Goal: Task Accomplishment & Management: Complete application form

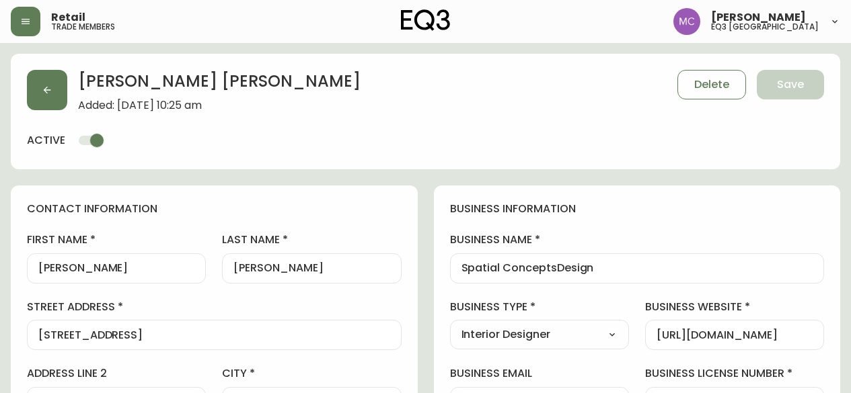
select select "BC"
select select "CA"
select select "CA_EN"
select select "Outreach from a Trade Rep"
select select "Interior Designer"
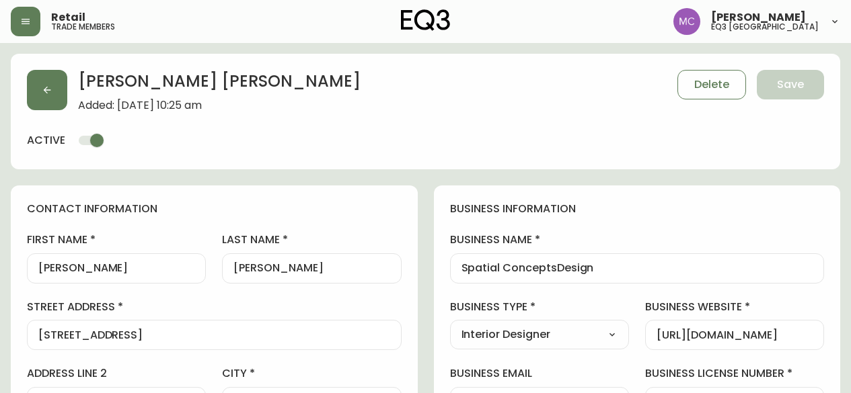
select select "cjw10z96p001r6gs00juufhhe"
select select "false"
click at [52, 89] on button "button" at bounding box center [47, 90] width 40 height 40
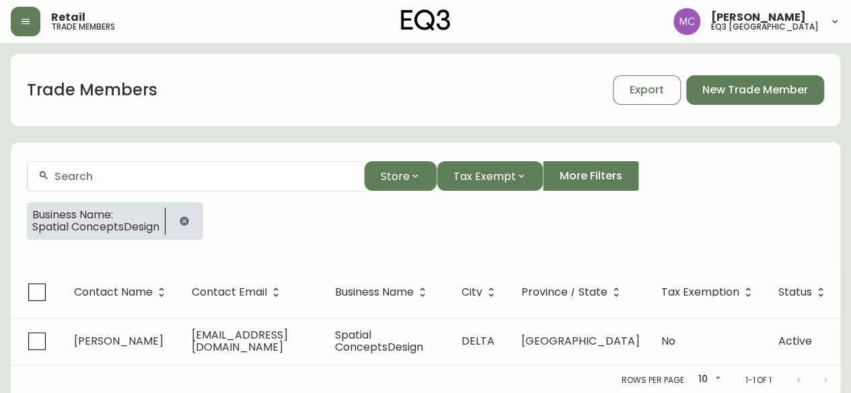
click at [196, 227] on button "button" at bounding box center [184, 221] width 27 height 27
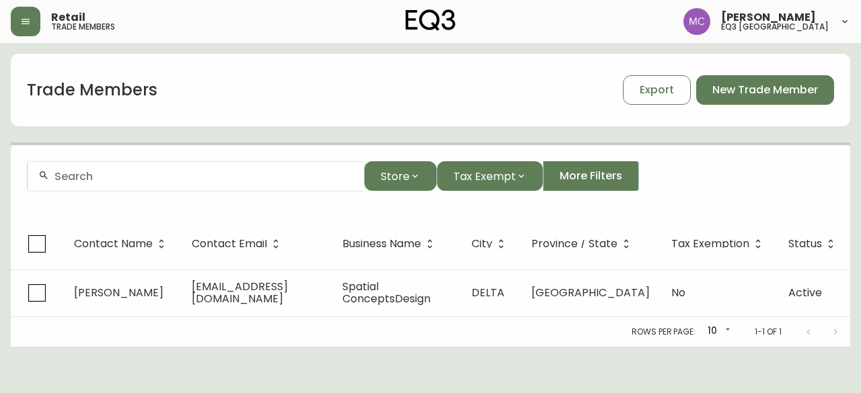
click at [144, 176] on input "text" at bounding box center [203, 176] width 299 height 13
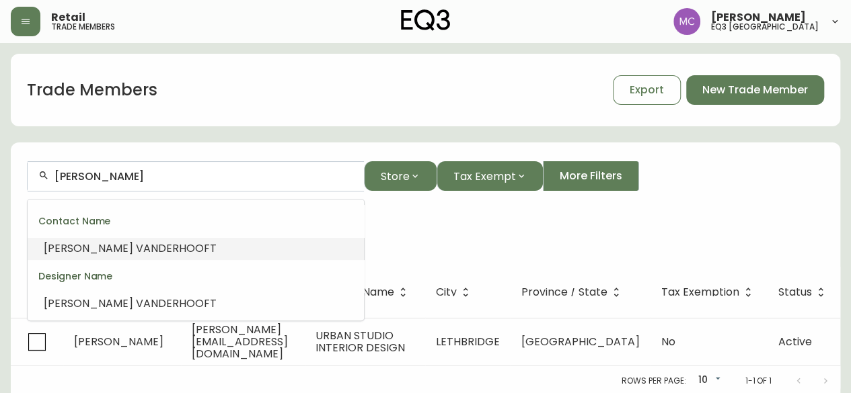
click at [190, 179] on input "Kelly VANDERHOOFT" at bounding box center [203, 176] width 299 height 13
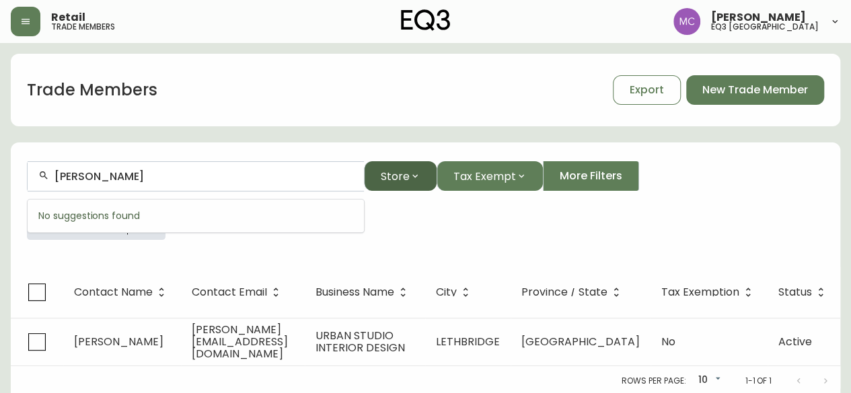
click at [390, 174] on span "Store" at bounding box center [395, 176] width 29 height 17
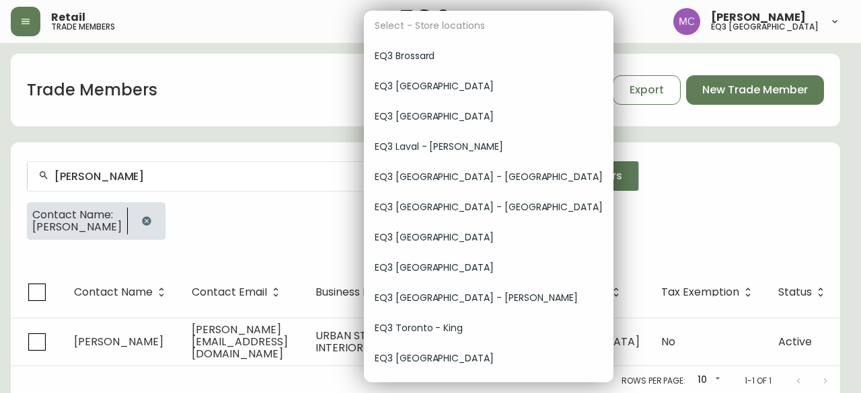
click at [430, 358] on span "EQ3 [GEOGRAPHIC_DATA]" at bounding box center [489, 359] width 228 height 14
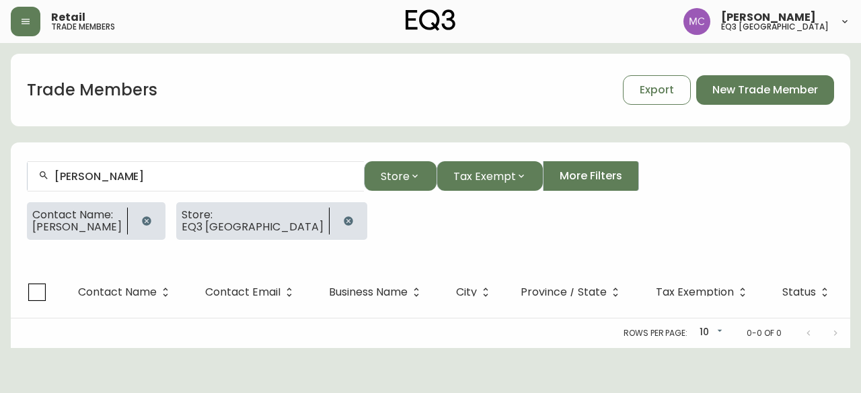
click at [151, 218] on icon "button" at bounding box center [146, 221] width 9 height 9
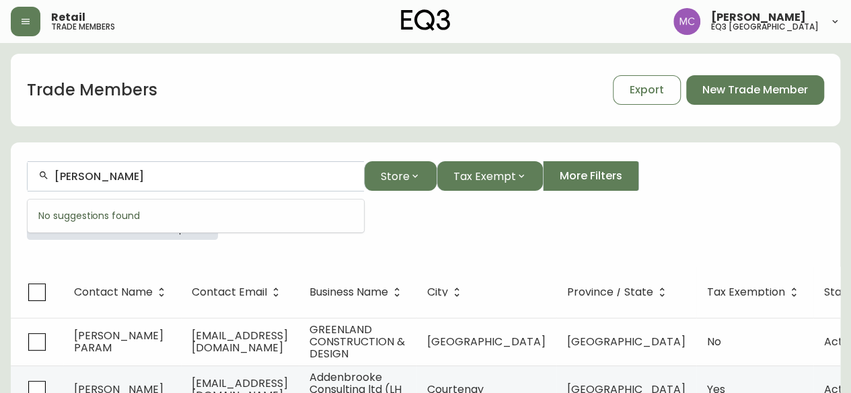
click at [159, 176] on input "Kelly VAN patter" at bounding box center [203, 176] width 299 height 13
click at [163, 176] on input "Kelly VAN patter" at bounding box center [203, 176] width 299 height 13
click at [387, 183] on span "Store" at bounding box center [395, 176] width 29 height 17
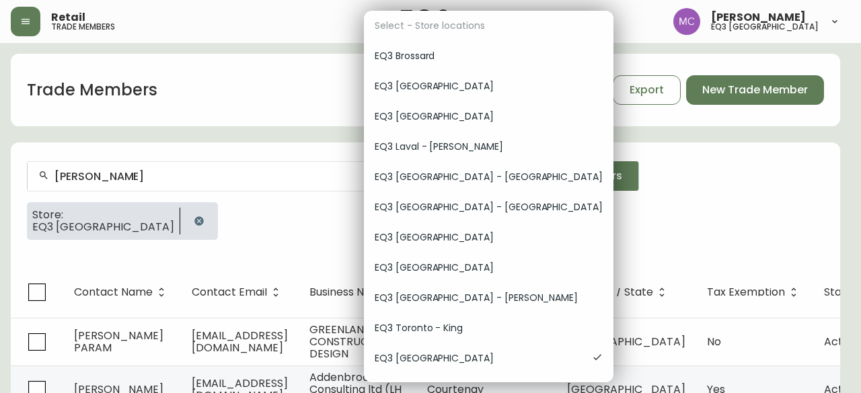
drag, startPoint x: 529, startPoint y: 194, endPoint x: 521, endPoint y: 228, distance: 34.6
click at [521, 228] on div "Select - Store locations EQ3 [GEOGRAPHIC_DATA] EQ3 [GEOGRAPHIC_DATA] [GEOGRAPHI…" at bounding box center [489, 197] width 250 height 372
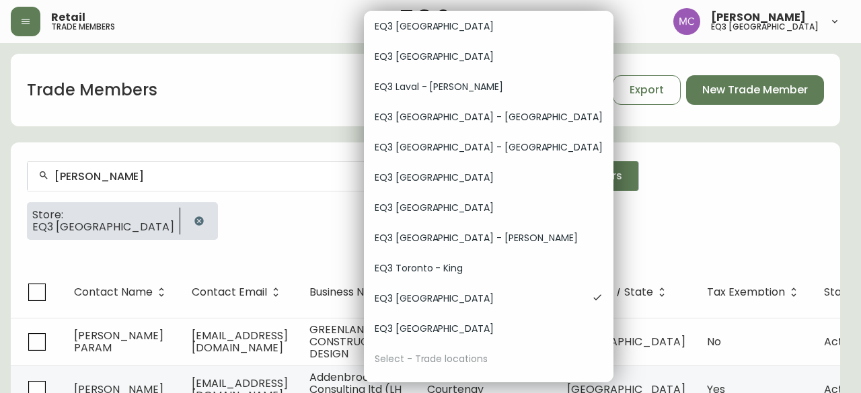
scroll to position [82, 0]
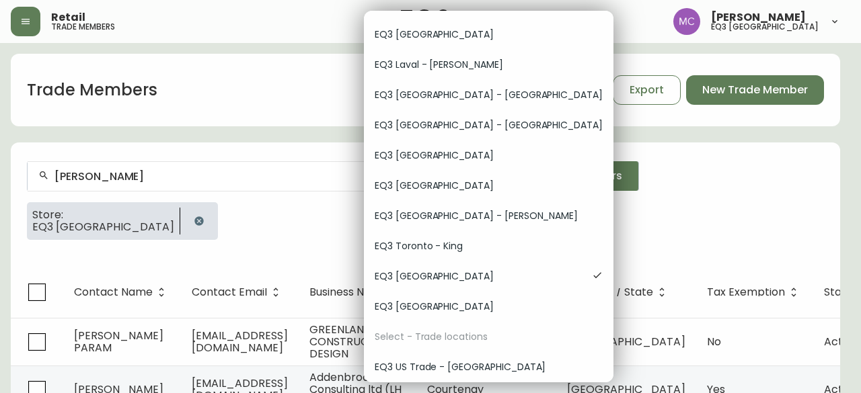
drag, startPoint x: 531, startPoint y: 319, endPoint x: 508, endPoint y: 163, distance: 158.3
click at [508, 163] on div "Select - Store locations EQ3 [GEOGRAPHIC_DATA] EQ3 [GEOGRAPHIC_DATA] [GEOGRAPHI…" at bounding box center [430, 196] width 861 height 393
click at [424, 351] on ul "Select - Store locations EQ3 [GEOGRAPHIC_DATA] EQ3 [GEOGRAPHIC_DATA] [GEOGRAPHI…" at bounding box center [489, 156] width 250 height 454
click at [426, 362] on span "EQ3 US Trade - [GEOGRAPHIC_DATA]" at bounding box center [489, 367] width 228 height 14
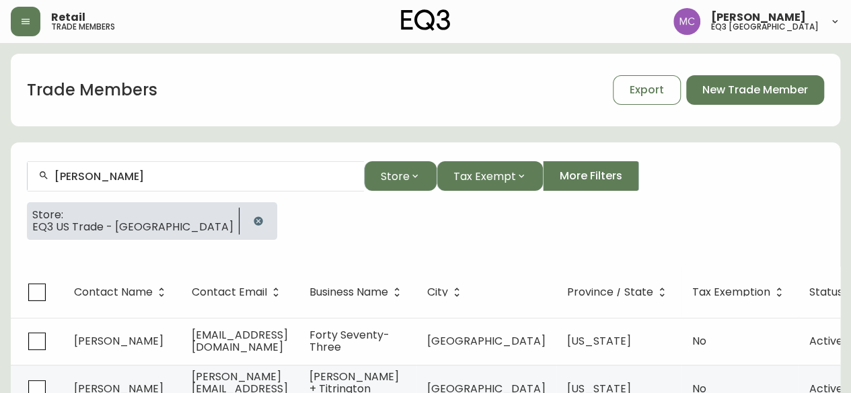
click at [155, 174] on input "Kelly VAN Patter" at bounding box center [203, 176] width 299 height 13
click at [187, 174] on input "Kelly VAN Patter" at bounding box center [203, 176] width 299 height 13
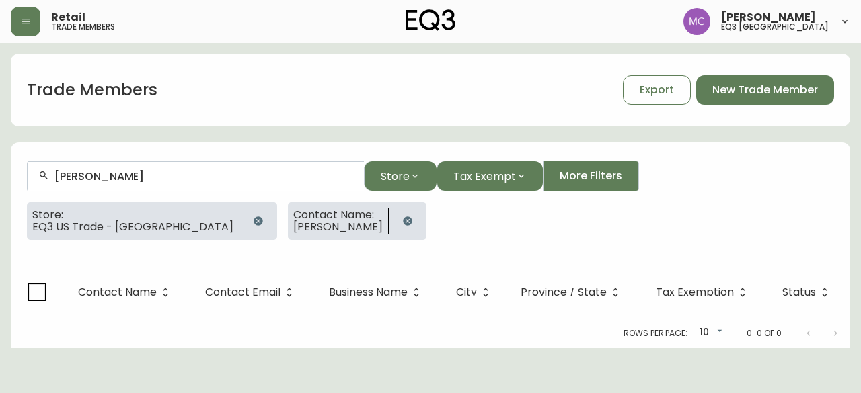
type input "Kelly Penuita"
click at [254, 219] on icon "button" at bounding box center [258, 221] width 9 height 9
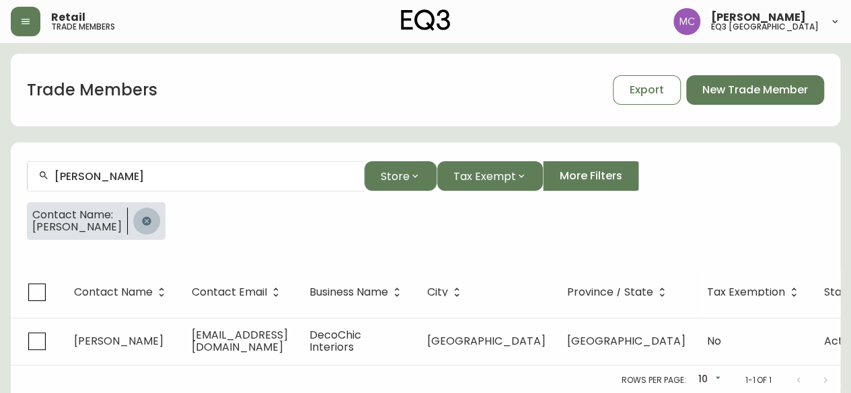
click at [135, 227] on button "button" at bounding box center [146, 221] width 27 height 27
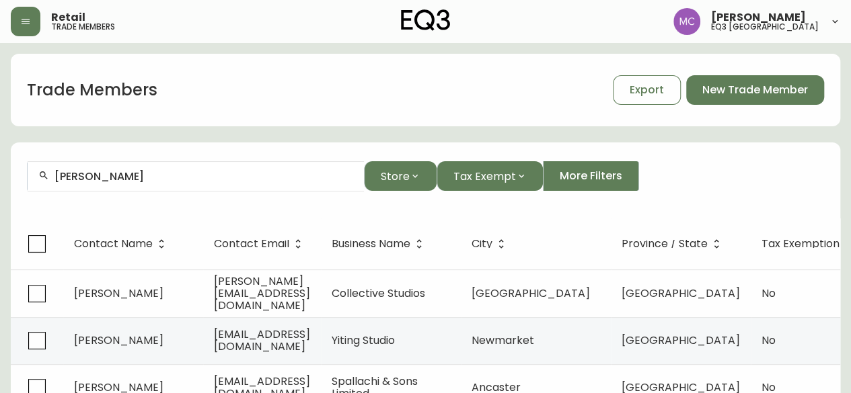
click at [142, 184] on div "Kelly Penuita" at bounding box center [196, 176] width 336 height 30
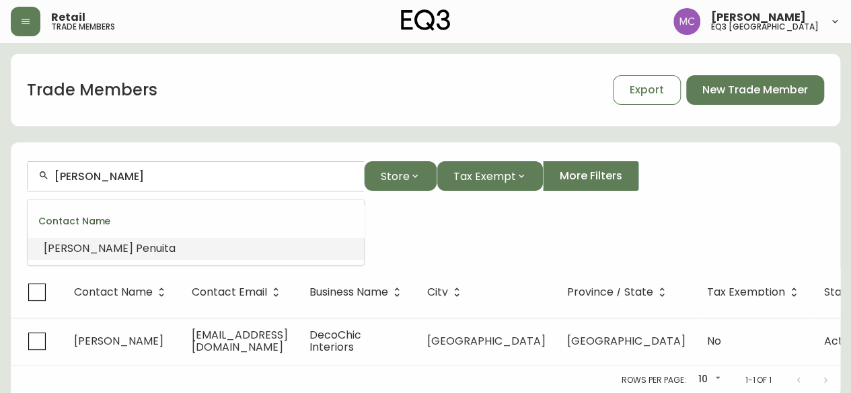
click at [89, 179] on input "Kelly Penuita" at bounding box center [203, 176] width 299 height 13
drag, startPoint x: 83, startPoint y: 176, endPoint x: 181, endPoint y: 177, distance: 97.5
click at [181, 177] on input "Kelly Penuita" at bounding box center [203, 176] width 299 height 13
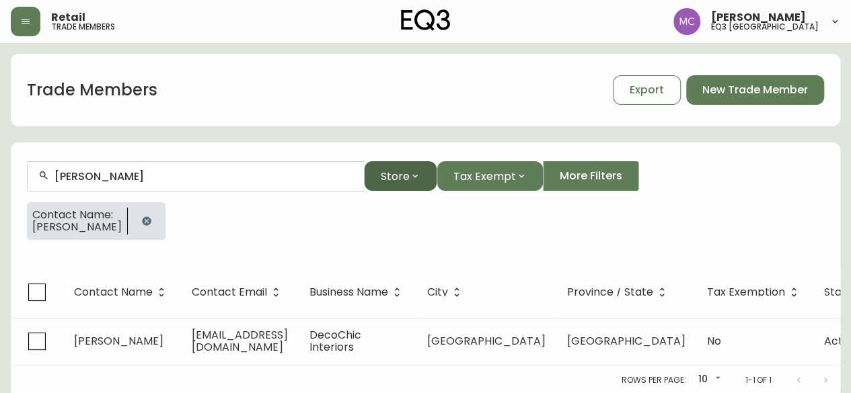
click at [394, 167] on button "Store" at bounding box center [400, 176] width 73 height 30
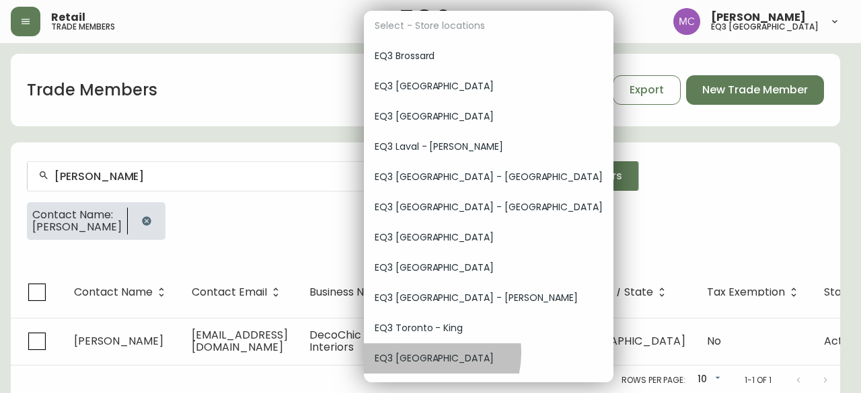
click at [421, 353] on span "EQ3 [GEOGRAPHIC_DATA]" at bounding box center [489, 359] width 228 height 14
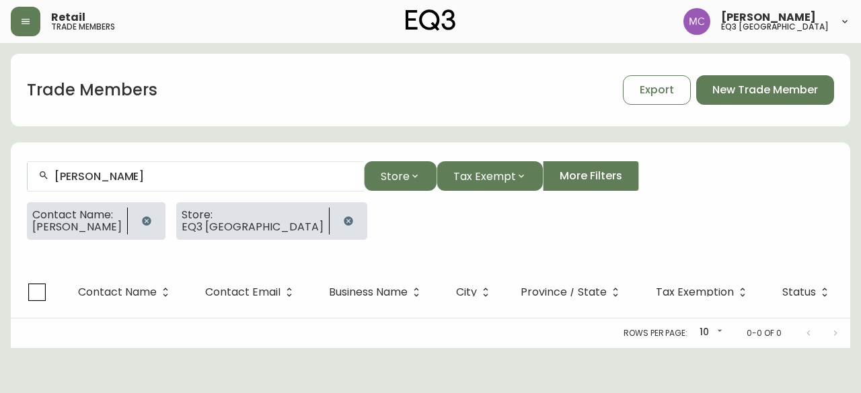
click at [335, 219] on button "button" at bounding box center [348, 221] width 27 height 27
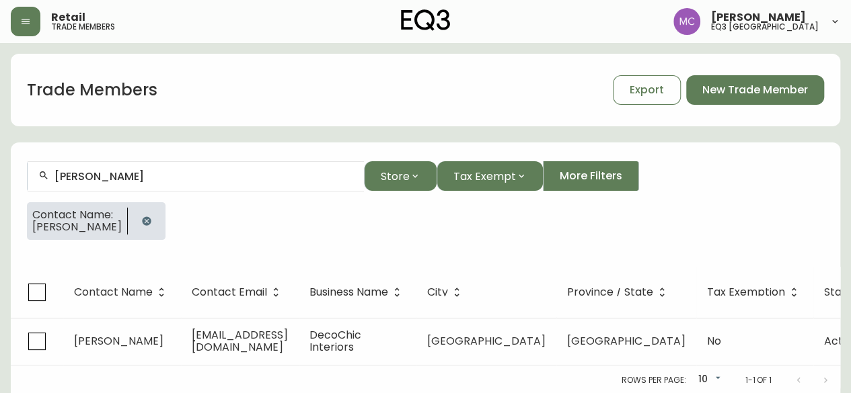
click at [145, 218] on button "button" at bounding box center [146, 221] width 27 height 27
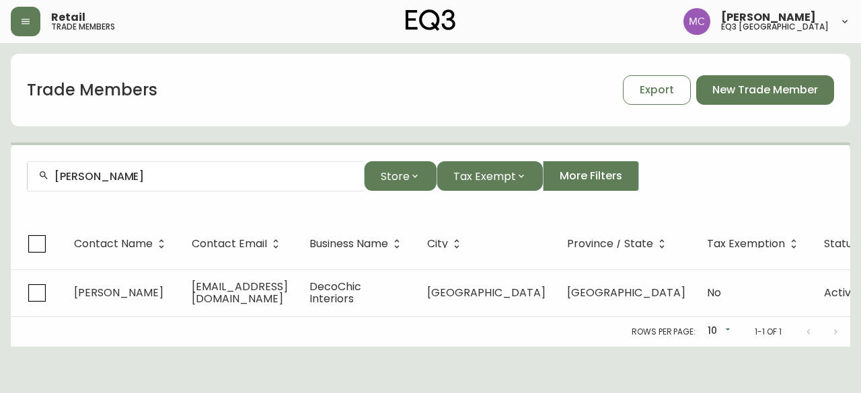
click at [139, 174] on input "Kelly Penuita" at bounding box center [203, 176] width 299 height 13
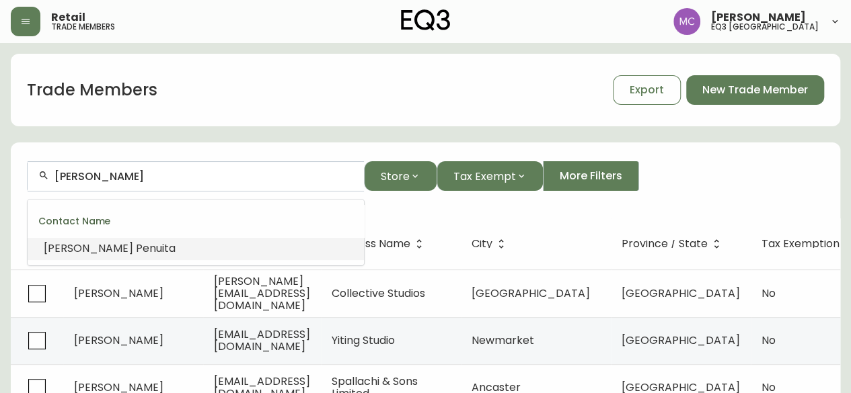
click at [139, 174] on input "Kelly Penuita" at bounding box center [203, 176] width 299 height 13
click at [73, 175] on input "Kelly V" at bounding box center [203, 176] width 299 height 13
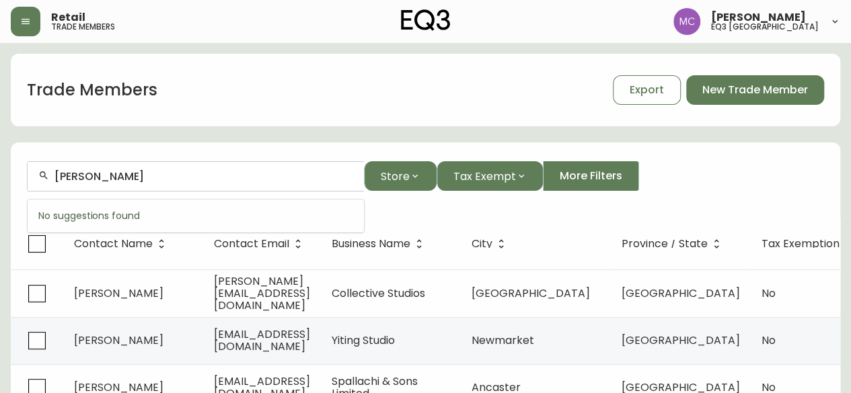
type input "Kelley V"
click at [19, 15] on button "button" at bounding box center [26, 22] width 30 height 30
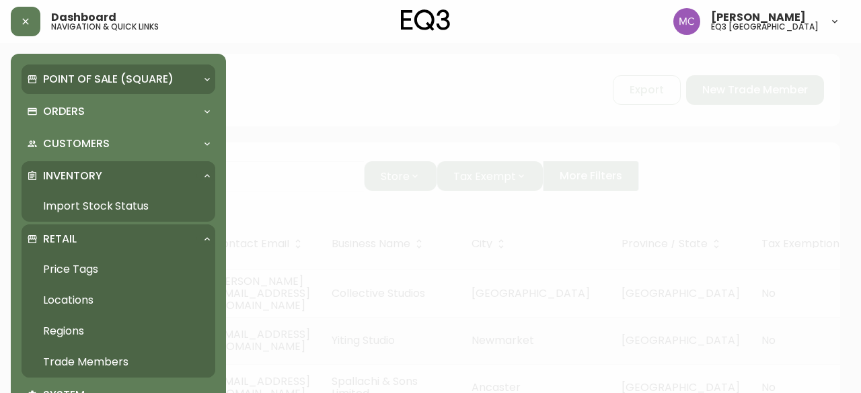
click at [75, 81] on p "Point of Sale (Square)" at bounding box center [108, 79] width 130 height 15
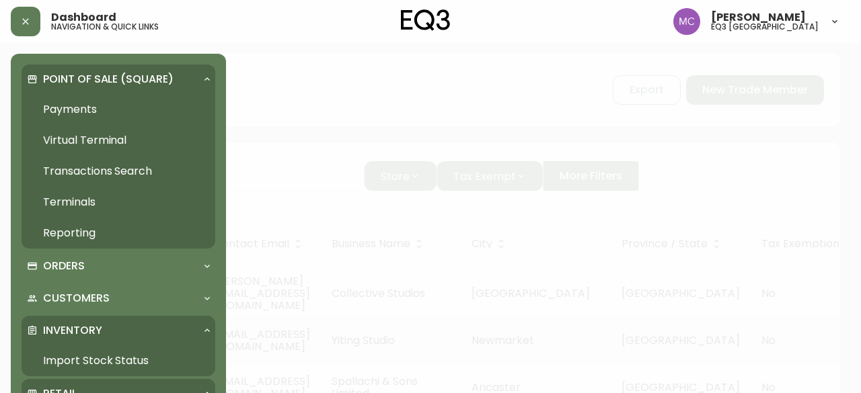
click at [109, 348] on link "Import Stock Status" at bounding box center [119, 361] width 194 height 31
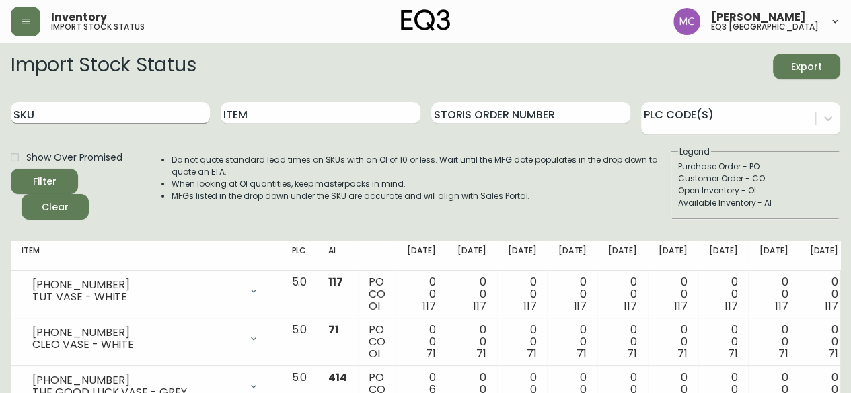
click at [69, 115] on input "SKU" at bounding box center [110, 113] width 199 height 22
paste input "3190-766-01"
type input "3190-766-01"
click at [11, 169] on button "Filter" at bounding box center [44, 182] width 67 height 26
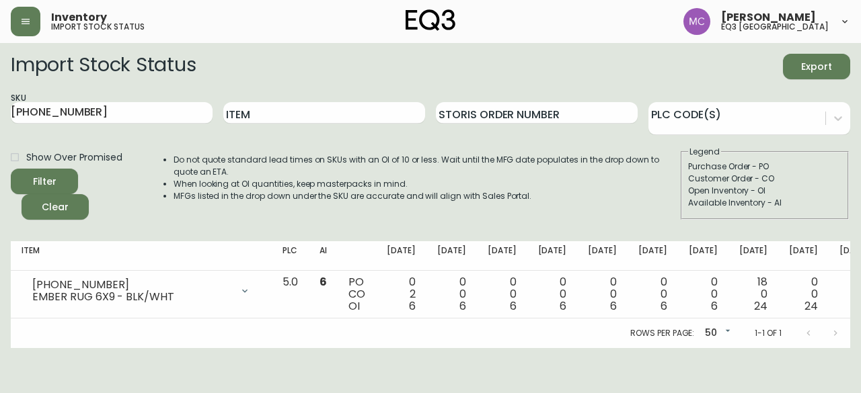
click at [850, 207] on main "Import Stock Status Export SKU 3190-766-01 Item Storis Order Number PLC Code(s)…" at bounding box center [430, 195] width 861 height 305
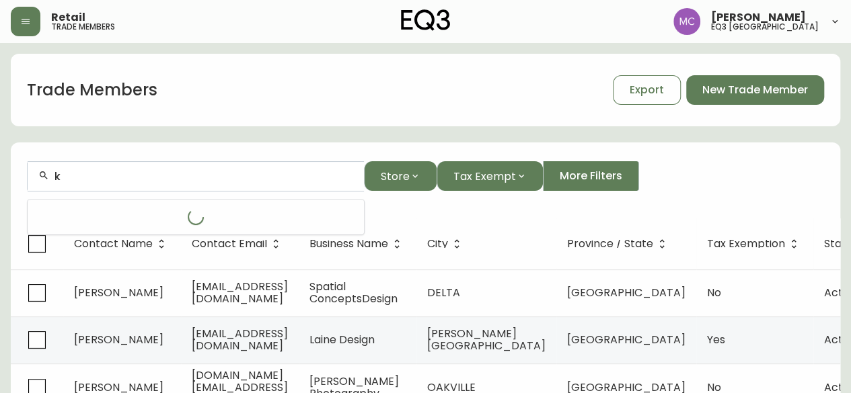
type input "k"
click at [122, 159] on form "k Store Tax Exempt More Filters" at bounding box center [425, 181] width 829 height 73
click at [66, 175] on input "k" at bounding box center [203, 176] width 299 height 13
paste input "[EMAIL_ADDRESS][DOMAIN_NAME]"
type input "[EMAIL_ADDRESS][DOMAIN_NAME]"
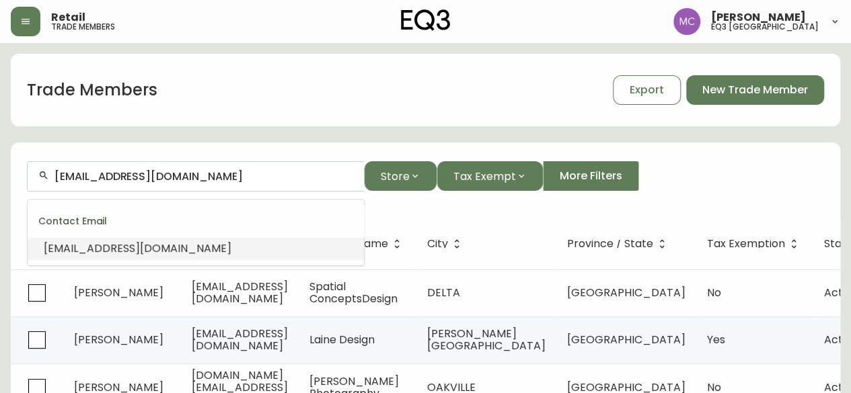
click at [77, 254] on span "[EMAIL_ADDRESS][DOMAIN_NAME]" at bounding box center [138, 248] width 188 height 15
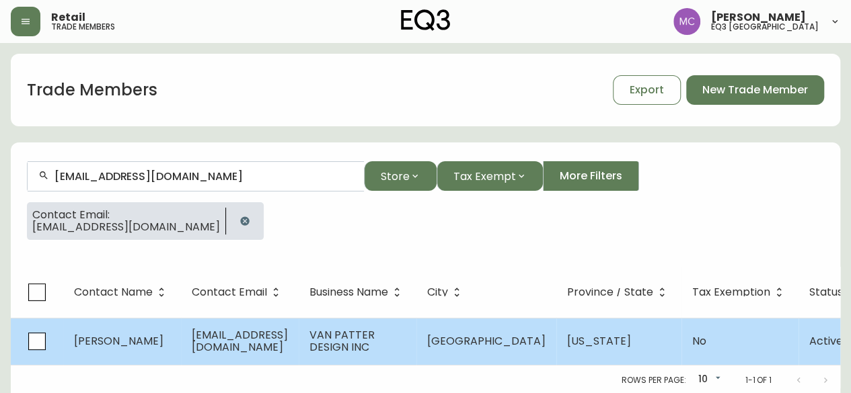
click at [125, 334] on span "KELLY K VAN PATTER" at bounding box center [118, 341] width 89 height 15
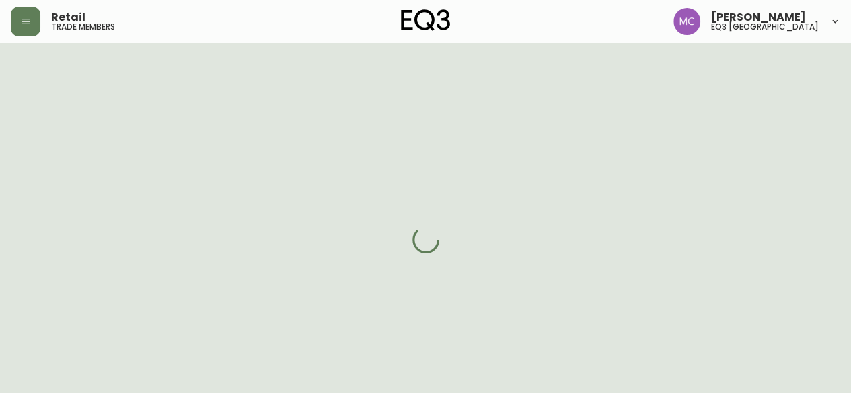
select select "CA"
select select "US"
select select "CA_EN"
select select "Other"
select select "Interior Designer"
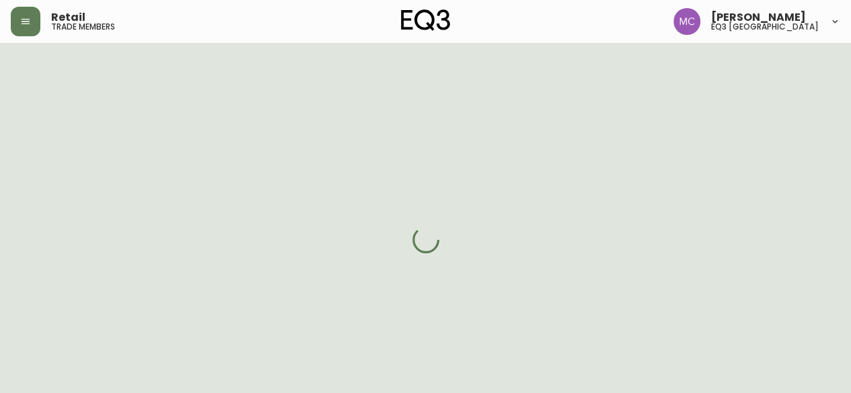
select select "false"
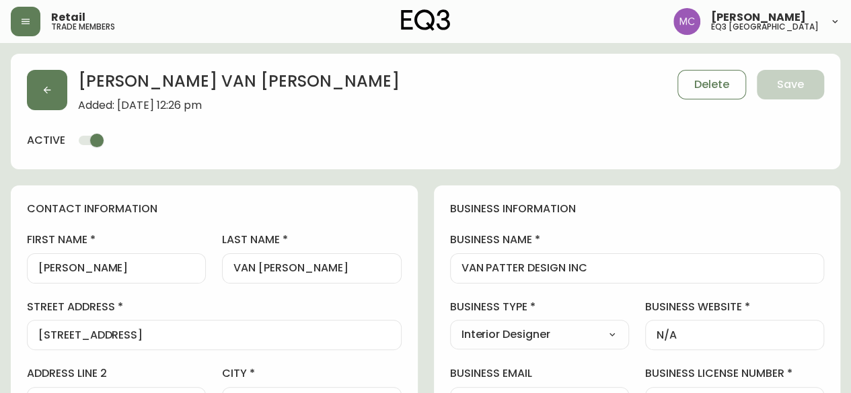
type input "EQ3 [GEOGRAPHIC_DATA]"
select select "cjw10z96p001r6gs00juufhhe"
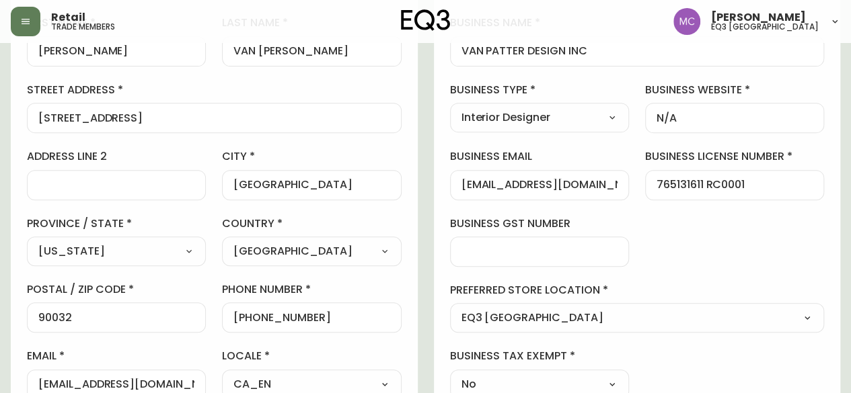
scroll to position [215, 0]
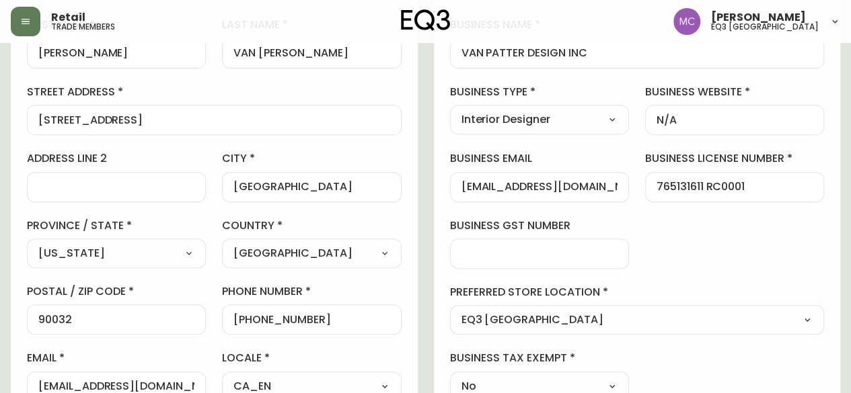
click at [180, 251] on select "Select Alabama Alaska Arizona Arkansas California Colorado Connecticut District…" at bounding box center [116, 253] width 179 height 20
click at [331, 245] on select "Select [GEOGRAPHIC_DATA] [GEOGRAPHIC_DATA]" at bounding box center [311, 253] width 179 height 20
select select "CA"
click at [222, 243] on select "Select [GEOGRAPHIC_DATA] [GEOGRAPHIC_DATA]" at bounding box center [311, 253] width 179 height 20
type input "[GEOGRAPHIC_DATA]"
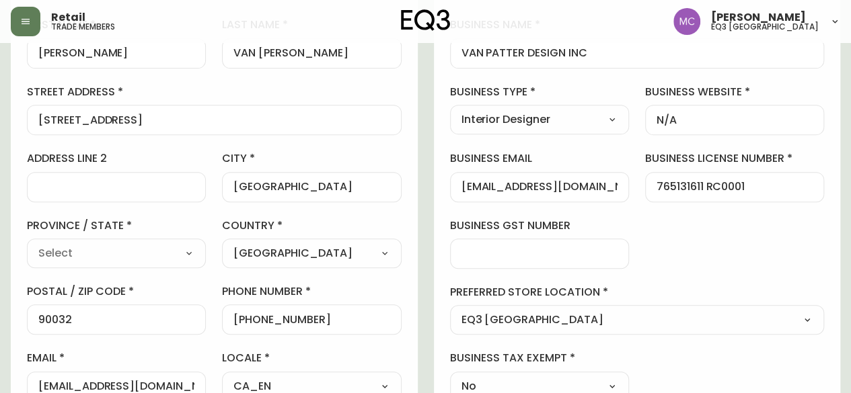
click at [186, 256] on select "Select [GEOGRAPHIC_DATA] [GEOGRAPHIC_DATA] [GEOGRAPHIC_DATA] [GEOGRAPHIC_DATA] …" at bounding box center [116, 253] width 179 height 20
select select "BC"
click at [27, 243] on select "Select [GEOGRAPHIC_DATA] [GEOGRAPHIC_DATA] [GEOGRAPHIC_DATA] [GEOGRAPHIC_DATA] …" at bounding box center [116, 253] width 179 height 20
type input "[GEOGRAPHIC_DATA]"
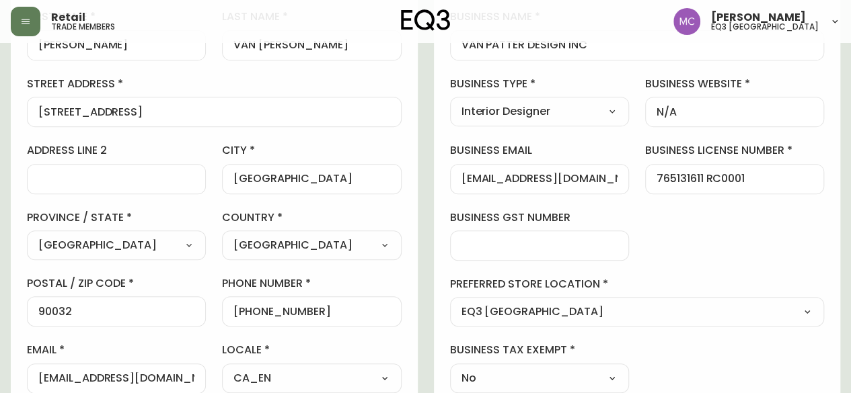
scroll to position [204, 0]
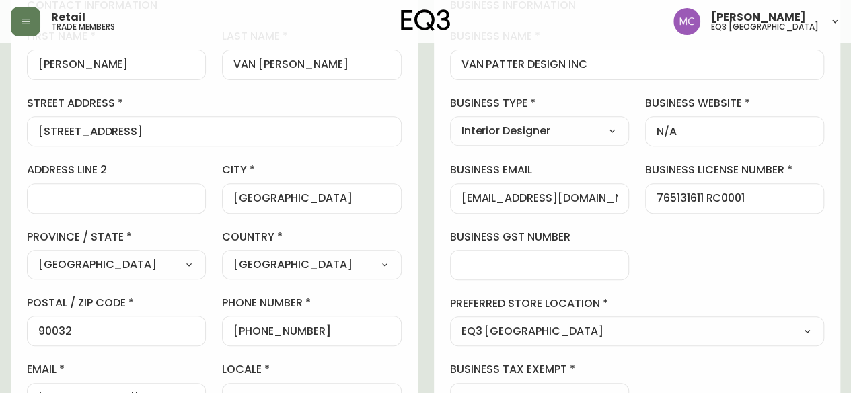
click at [660, 198] on input "765131611 RC0001" at bounding box center [734, 198] width 156 height 13
drag, startPoint x: 755, startPoint y: 197, endPoint x: 708, endPoint y: 202, distance: 48.0
click at [708, 202] on input "965131611 RC0001" at bounding box center [734, 198] width 156 height 13
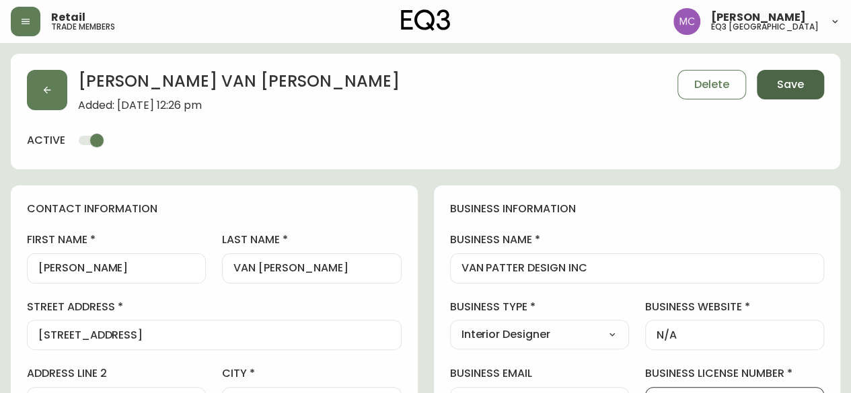
type input "965131611 RC0001"
click at [793, 87] on span "Save" at bounding box center [790, 84] width 27 height 15
select select
type input "Other"
select select "Other"
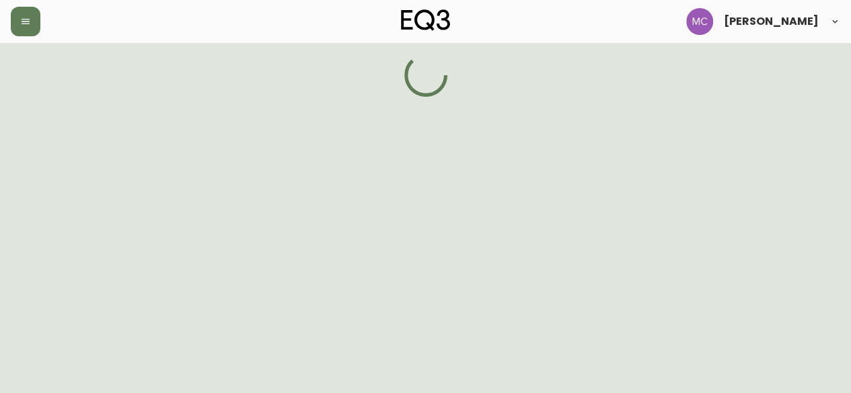
select select "BC"
select select "CA"
select select "CA_EN"
select select "Other"
select select "Interior Designer"
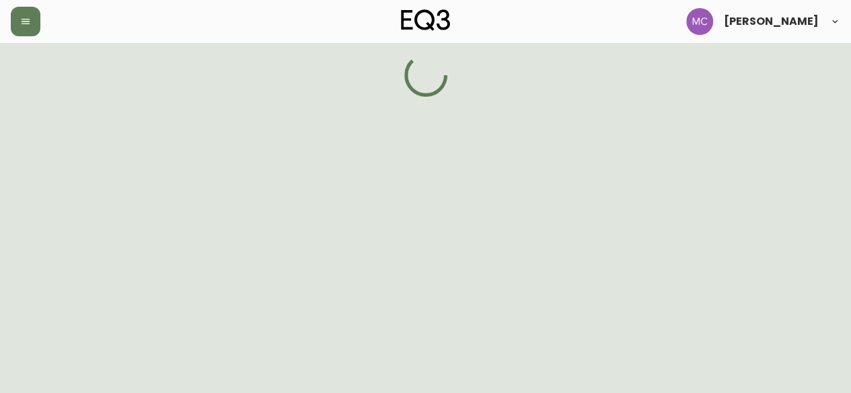
select select "false"
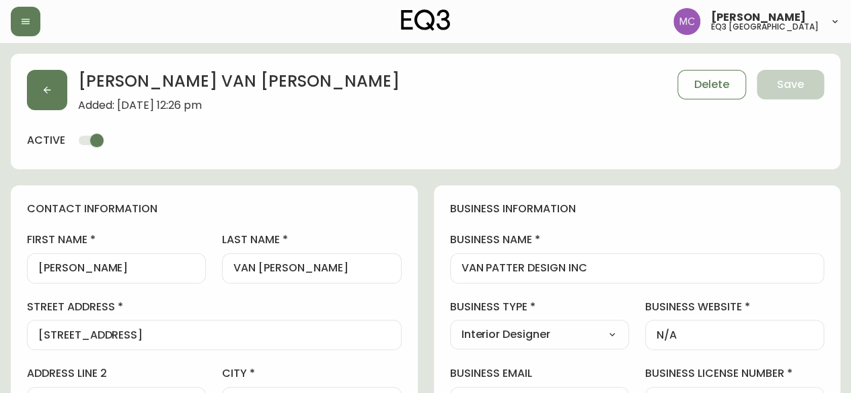
type input "EQ3 [GEOGRAPHIC_DATA]"
select select "cjw10z96p001r6gs00juufhhe"
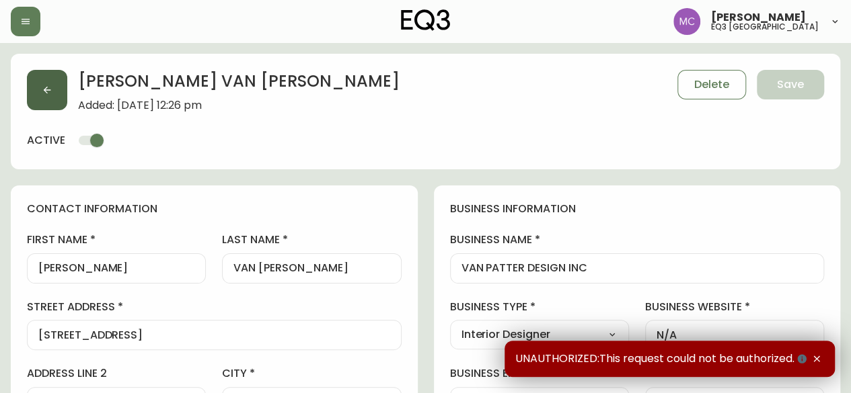
click at [39, 93] on button "button" at bounding box center [47, 90] width 40 height 40
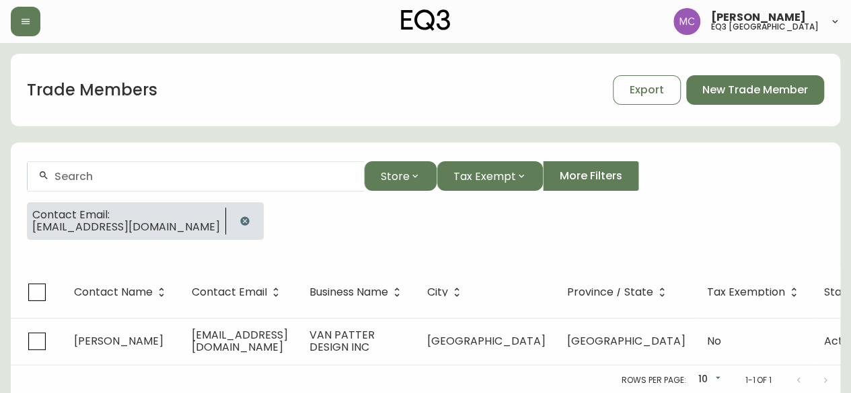
click at [239, 221] on icon "button" at bounding box center [244, 221] width 11 height 11
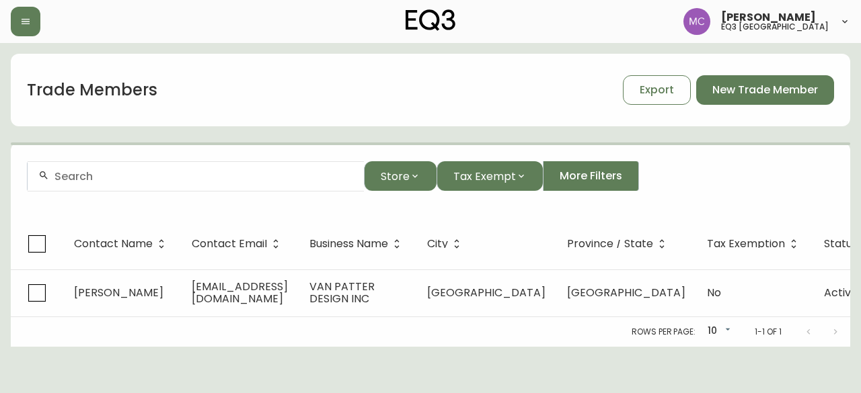
click at [135, 181] on input "text" at bounding box center [203, 176] width 299 height 13
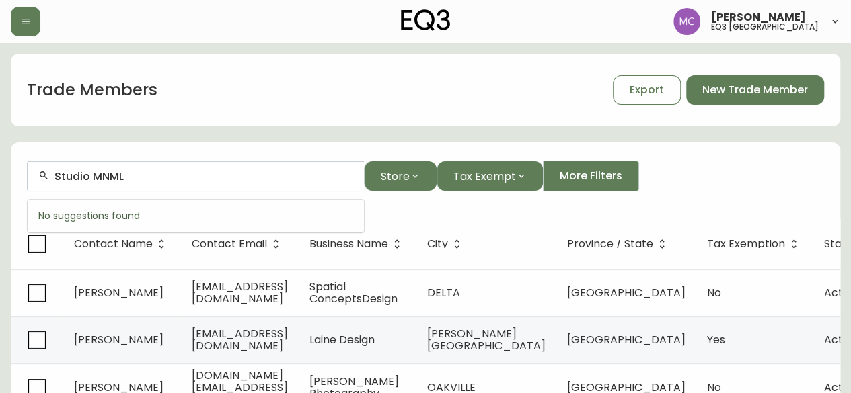
type input "Studio MNML"
click at [137, 167] on div "Studio MNML" at bounding box center [196, 176] width 336 height 30
click at [81, 177] on input "Studio MNML" at bounding box center [203, 176] width 299 height 13
click at [154, 188] on div "Studio MNML" at bounding box center [196, 176] width 336 height 30
drag, startPoint x: 149, startPoint y: 183, endPoint x: 34, endPoint y: 176, distance: 115.2
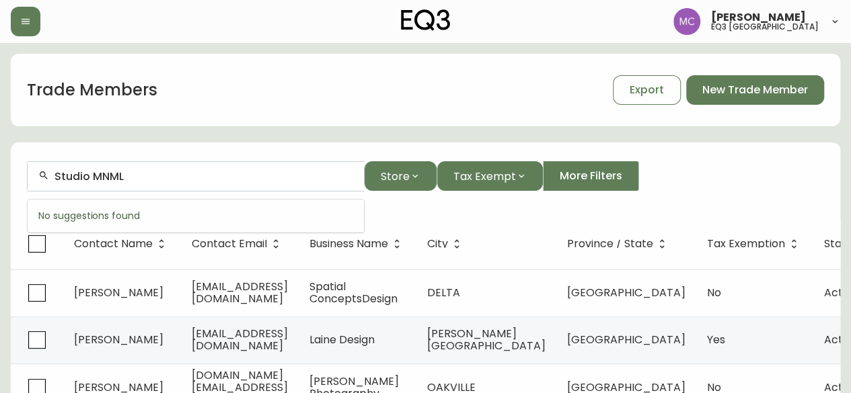
click at [34, 176] on div "Studio MNML" at bounding box center [196, 176] width 336 height 30
drag, startPoint x: 139, startPoint y: 177, endPoint x: 17, endPoint y: 158, distance: 123.2
click at [17, 158] on form "Studio MNML Store Tax Exempt More Filters" at bounding box center [425, 181] width 829 height 73
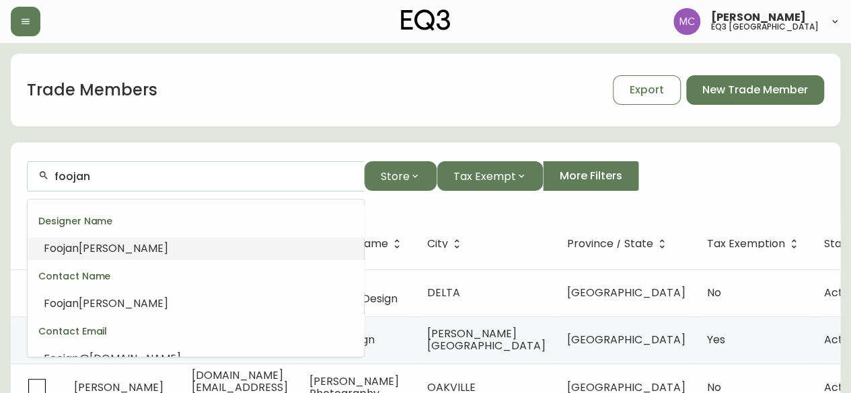
click at [78, 241] on span "Foojan" at bounding box center [61, 248] width 35 height 15
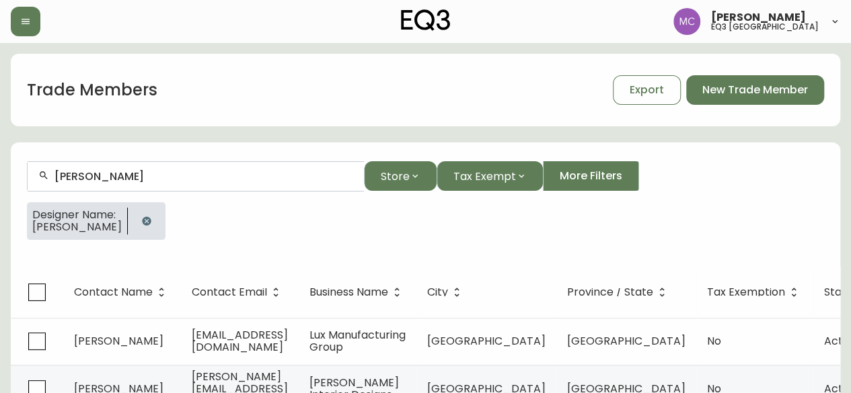
click at [48, 218] on span "Designer Name:" at bounding box center [76, 215] width 89 height 12
click at [223, 247] on div "Designer Name: Foojan Kasravi" at bounding box center [425, 226] width 797 height 48
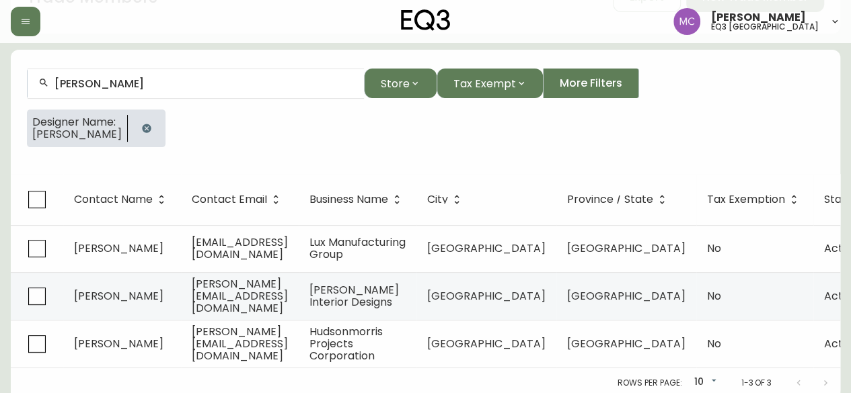
scroll to position [100, 0]
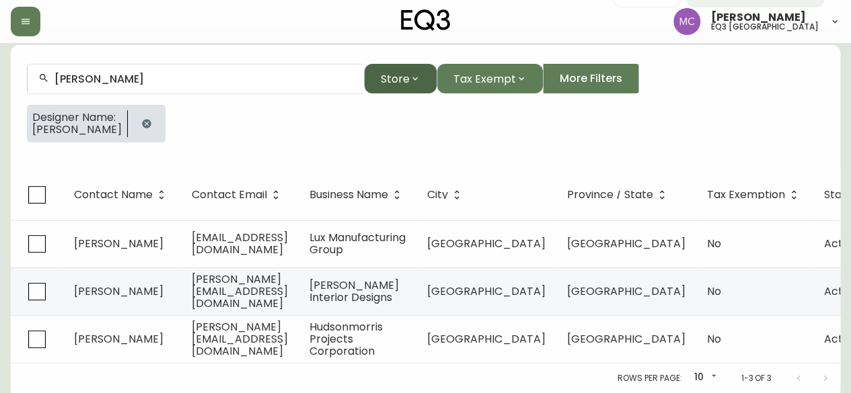
click at [393, 71] on span "Store" at bounding box center [395, 79] width 29 height 17
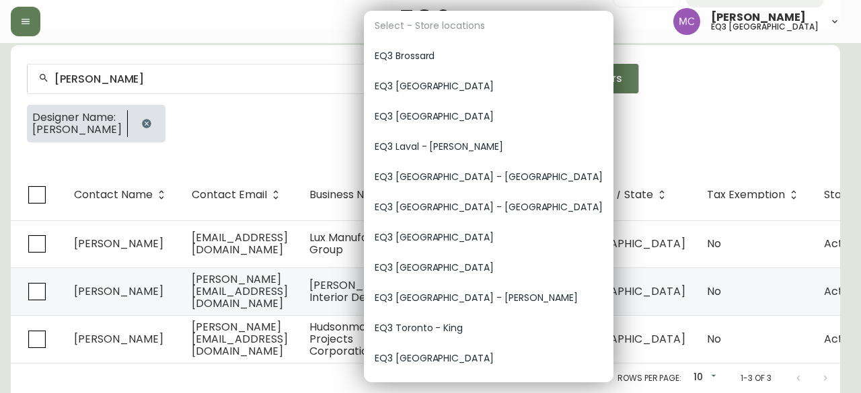
click at [420, 356] on span "EQ3 [GEOGRAPHIC_DATA]" at bounding box center [489, 359] width 228 height 14
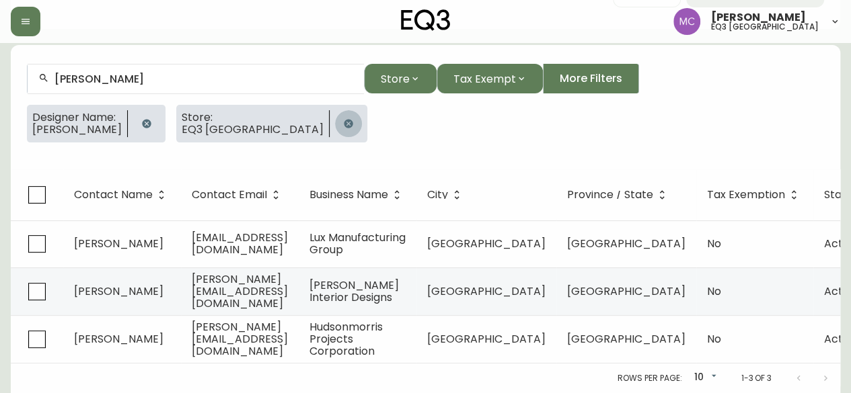
click at [343, 118] on icon "button" at bounding box center [348, 123] width 11 height 11
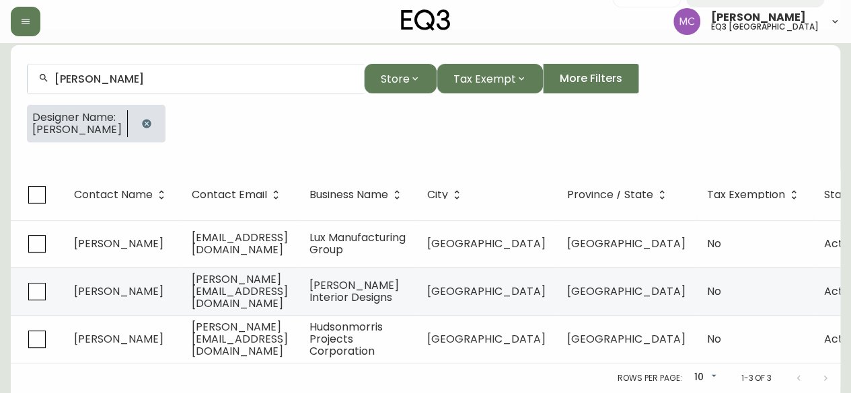
click at [146, 73] on input "Foojan Kasravi" at bounding box center [203, 79] width 299 height 13
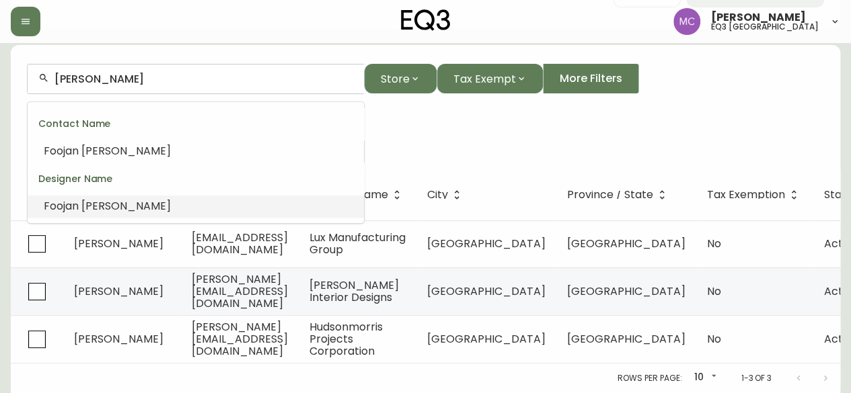
click at [71, 206] on span "Foojan" at bounding box center [61, 205] width 35 height 15
click at [149, 77] on input "Foojan Kasravi" at bounding box center [203, 79] width 299 height 13
type input "F"
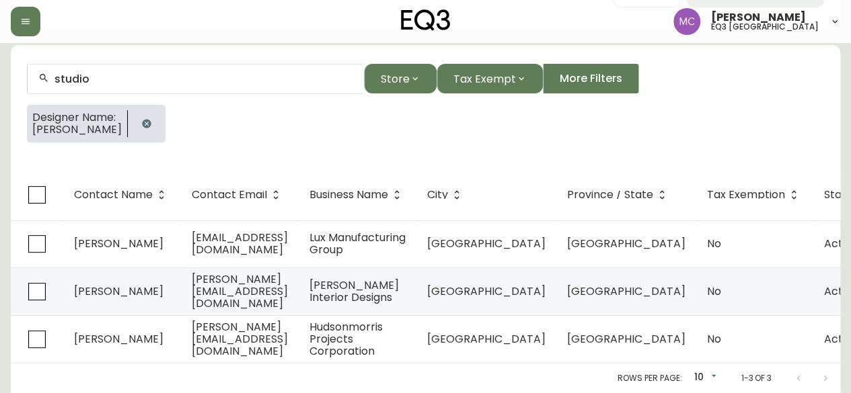
click at [421, 126] on div "Designer Name: Foojan Kasravi" at bounding box center [425, 129] width 797 height 48
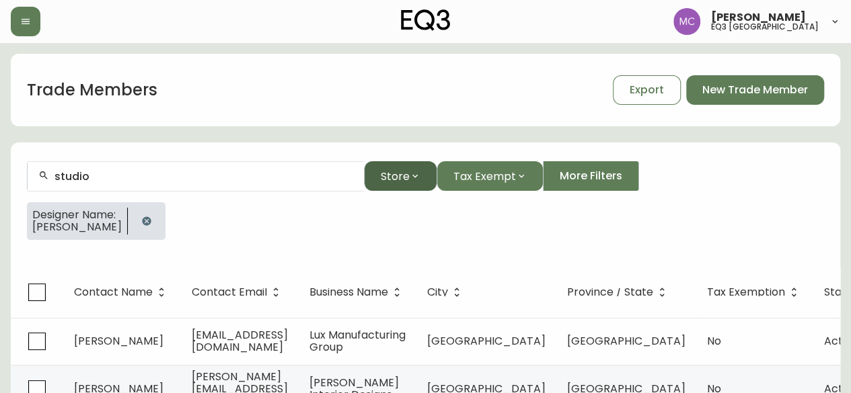
click at [396, 177] on span "Store" at bounding box center [395, 176] width 29 height 17
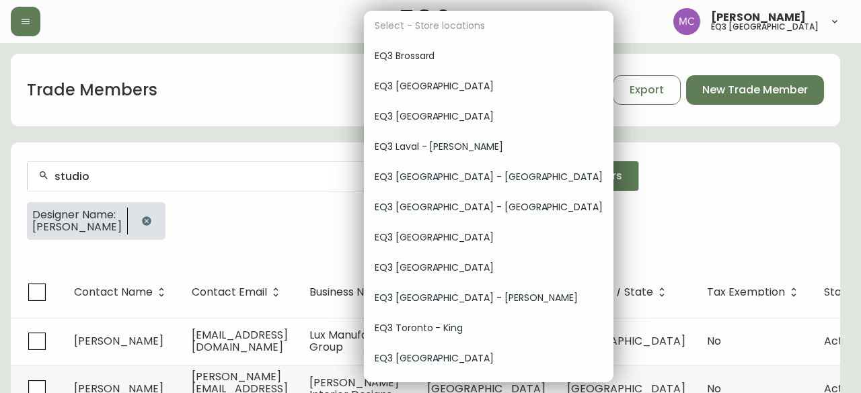
click at [432, 358] on span "EQ3 [GEOGRAPHIC_DATA]" at bounding box center [489, 359] width 228 height 14
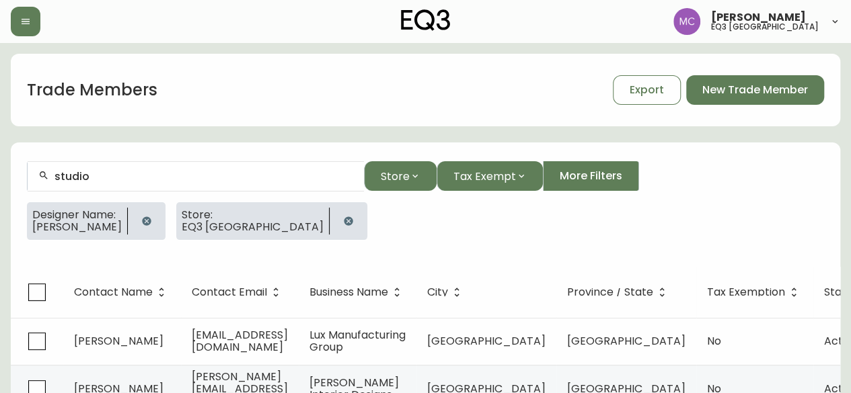
click at [144, 223] on icon "button" at bounding box center [146, 221] width 9 height 9
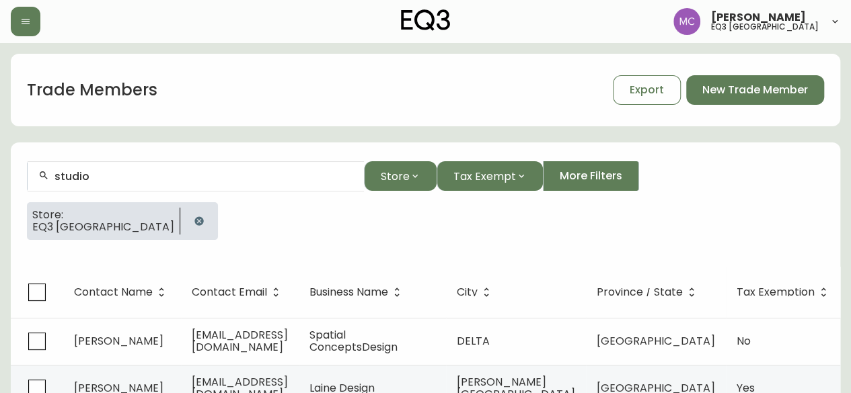
click at [121, 170] on input "studio" at bounding box center [203, 176] width 299 height 13
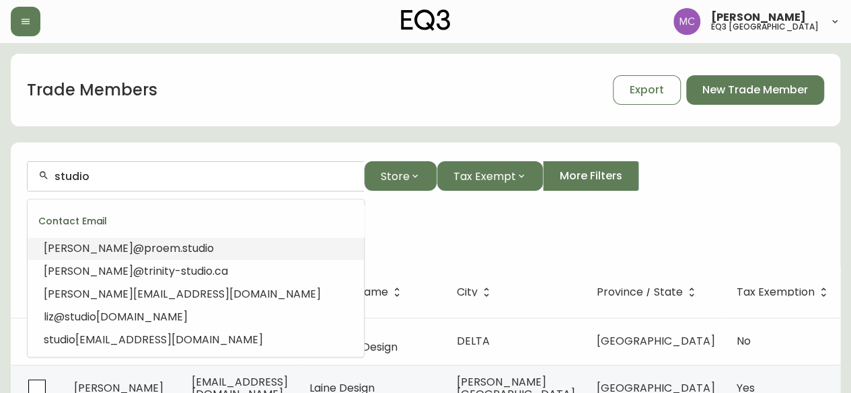
click at [120, 172] on input "studio" at bounding box center [203, 176] width 299 height 13
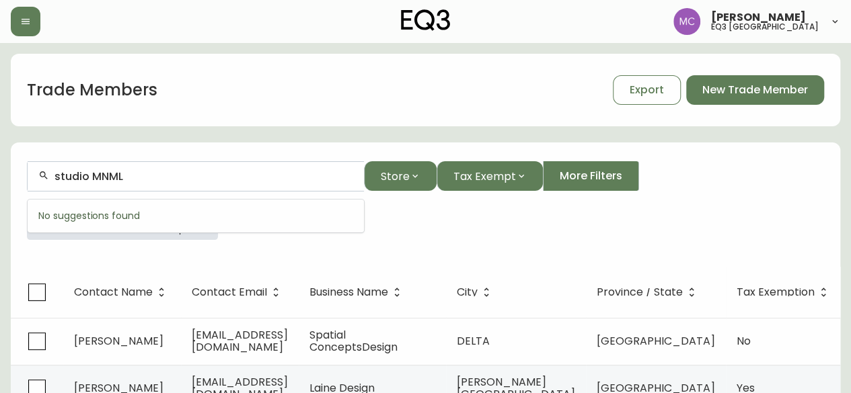
type input "studio MNML"
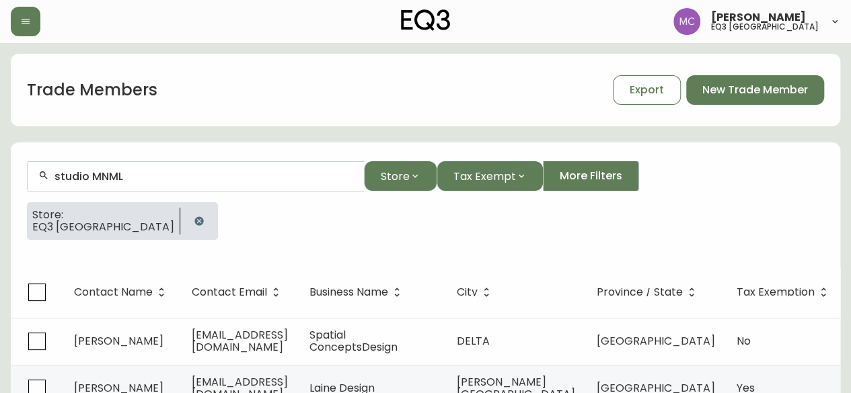
click at [186, 221] on button "button" at bounding box center [199, 221] width 27 height 27
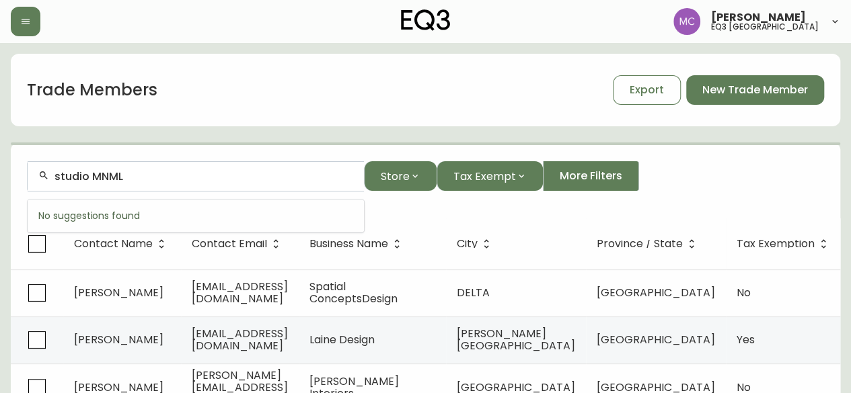
drag, startPoint x: 143, startPoint y: 176, endPoint x: 1, endPoint y: 162, distance: 141.9
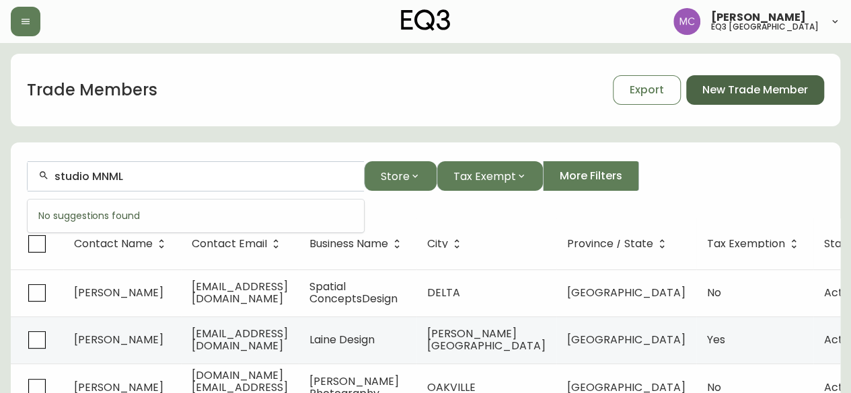
click at [761, 84] on span "New Trade Member" at bounding box center [755, 90] width 106 height 15
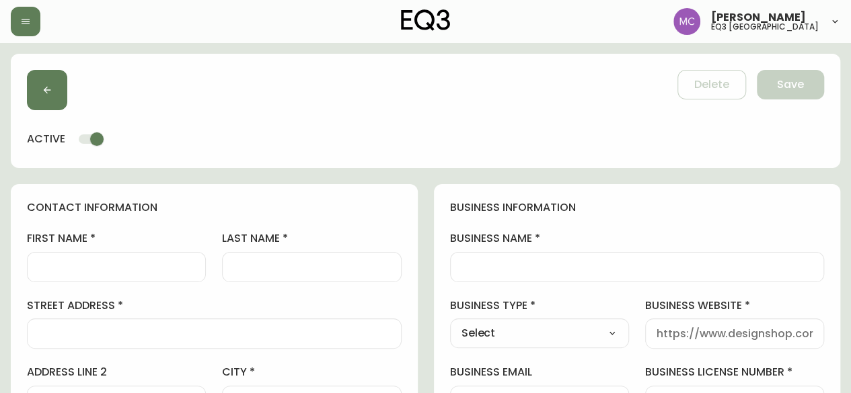
click at [484, 268] on input "business name" at bounding box center [637, 267] width 352 height 13
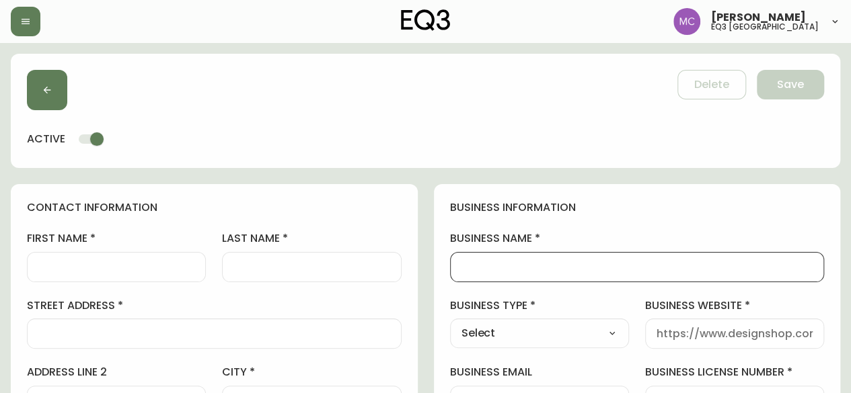
paste input "[URL][DOMAIN_NAME]"
type input "[URL][DOMAIN_NAME]"
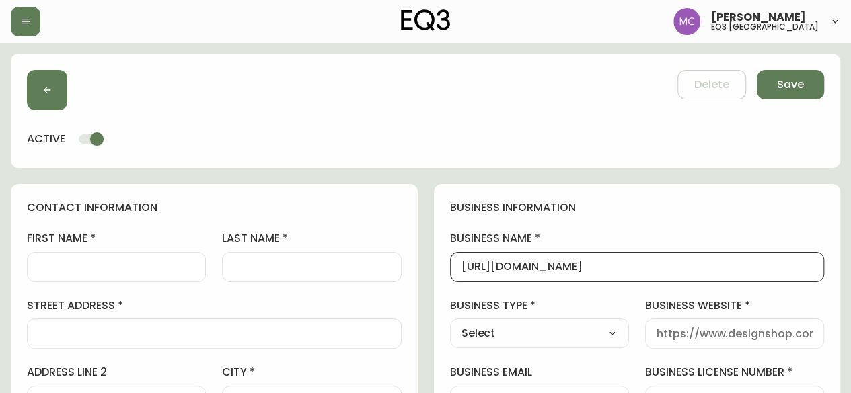
drag, startPoint x: 745, startPoint y: 268, endPoint x: 241, endPoint y: 235, distance: 504.9
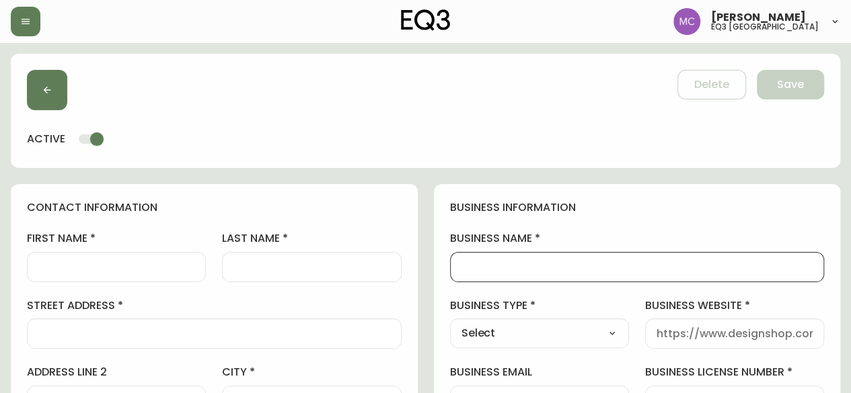
click at [662, 338] on input "business website" at bounding box center [734, 334] width 156 height 13
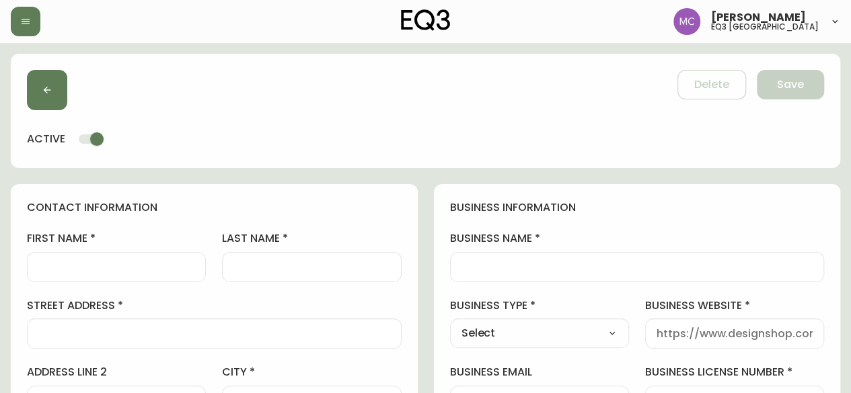
click at [708, 322] on div at bounding box center [734, 334] width 179 height 30
paste input "[URL][DOMAIN_NAME]"
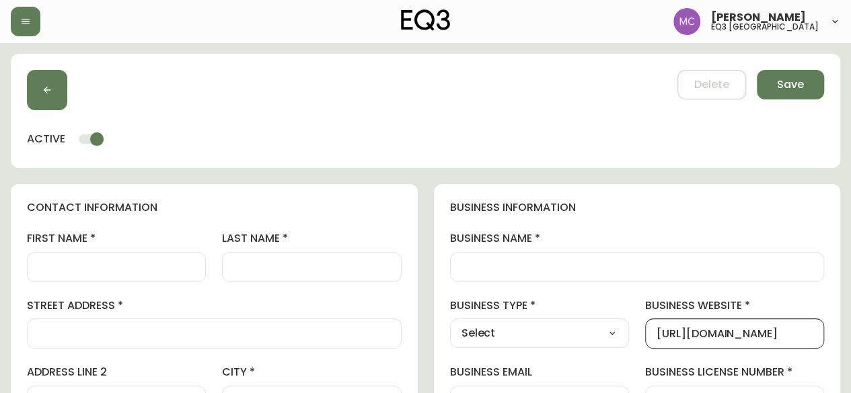
scroll to position [0, 120]
type input "[URL][DOMAIN_NAME]"
click at [531, 326] on select "Select Interior Designer Architect Home Builder Contractor Real Estate Agent Ho…" at bounding box center [539, 333] width 179 height 20
select select "Interior Designer"
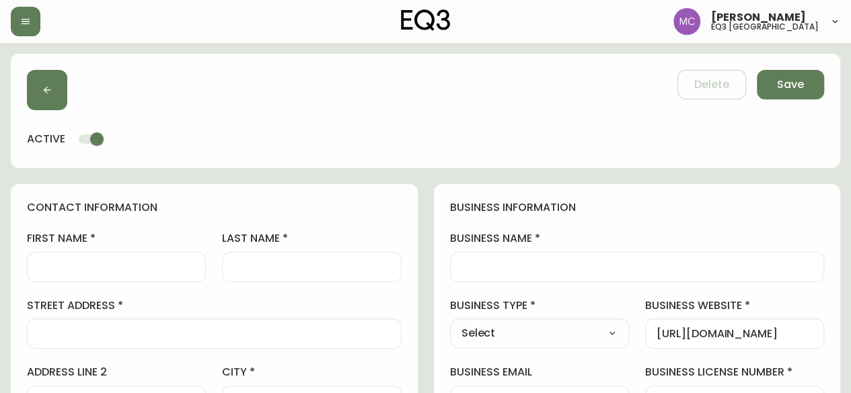
click at [450, 323] on select "Select Interior Designer Architect Home Builder Contractor Real Estate Agent Ho…" at bounding box center [539, 333] width 179 height 20
type input "Interior Designer"
click at [476, 263] on input "business name" at bounding box center [637, 267] width 352 height 13
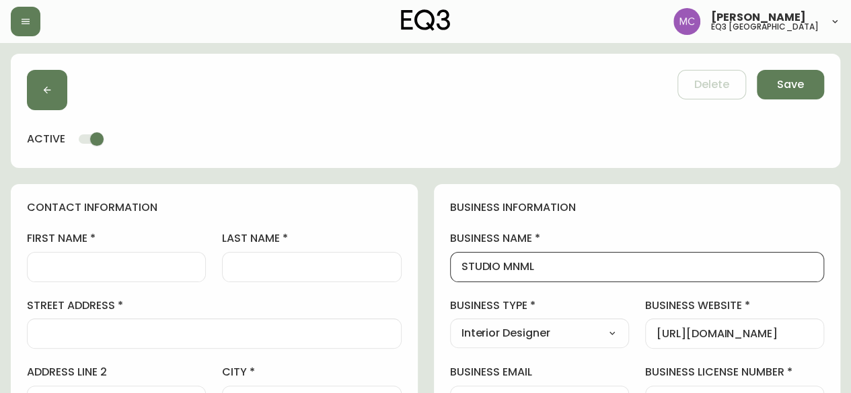
type input "STUDIO MNML"
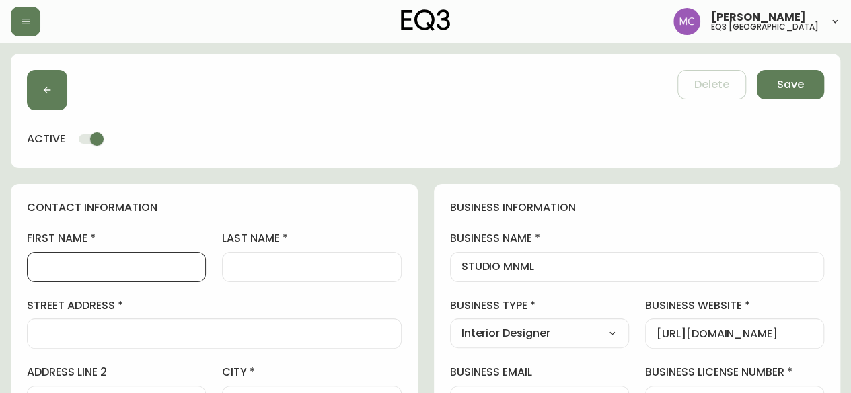
click at [65, 265] on input "first name" at bounding box center [116, 267] width 156 height 13
type input "[PERSON_NAME]"
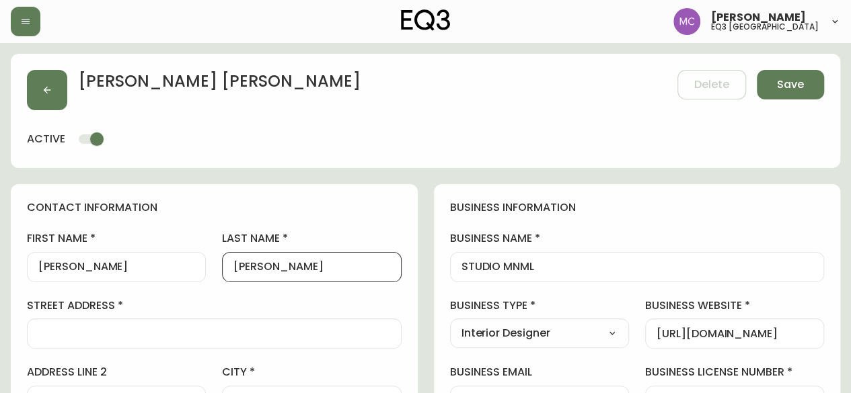
type input "[PERSON_NAME]"
select select "Interior Designer"
drag, startPoint x: 293, startPoint y: 264, endPoint x: 192, endPoint y: 258, distance: 101.1
click at [373, 326] on div at bounding box center [214, 334] width 375 height 30
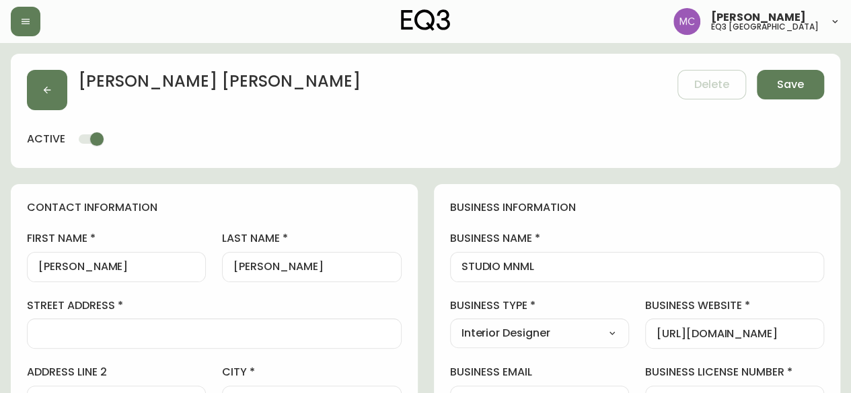
click at [373, 326] on div at bounding box center [214, 334] width 375 height 30
click at [287, 266] on input "[PERSON_NAME]" at bounding box center [311, 267] width 156 height 13
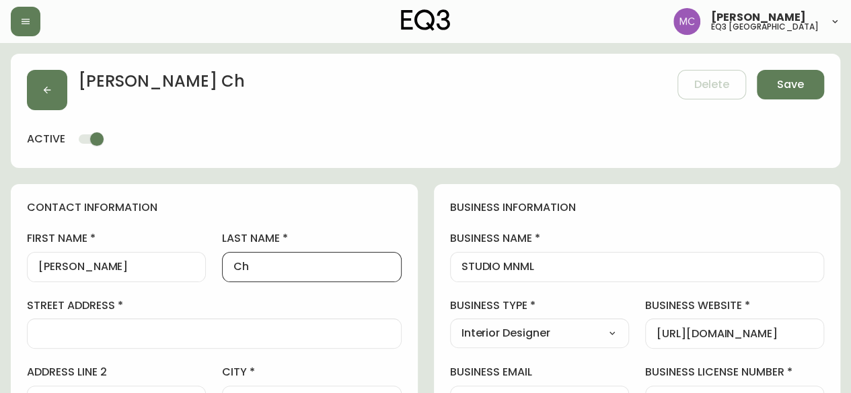
type input "C"
type input "L"
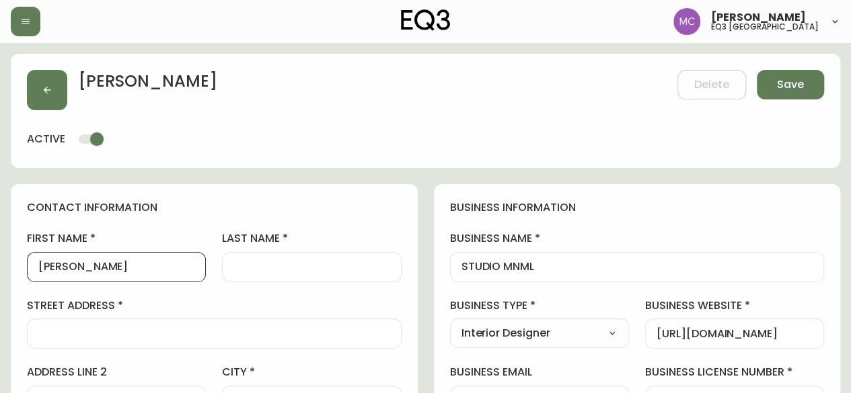
drag, startPoint x: 90, startPoint y: 266, endPoint x: 0, endPoint y: 232, distance: 96.4
paste input "rezanoroozii@gmail.com"
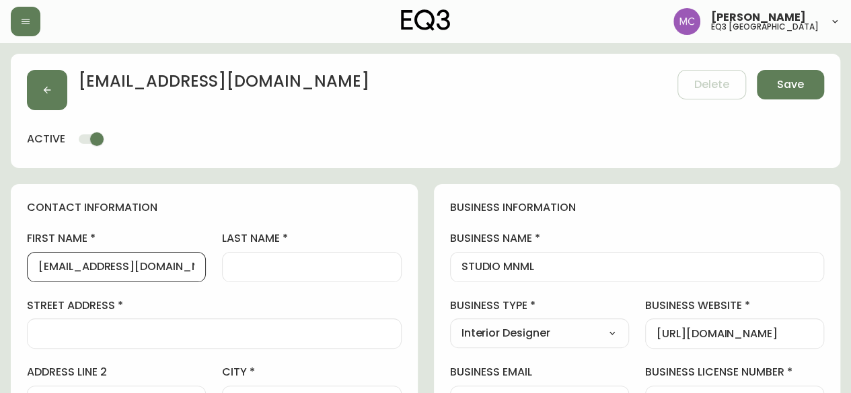
drag, startPoint x: 72, startPoint y: 267, endPoint x: 171, endPoint y: 270, distance: 98.9
click at [171, 270] on input "rezanoroozii@gmail.com" at bounding box center [116, 267] width 156 height 13
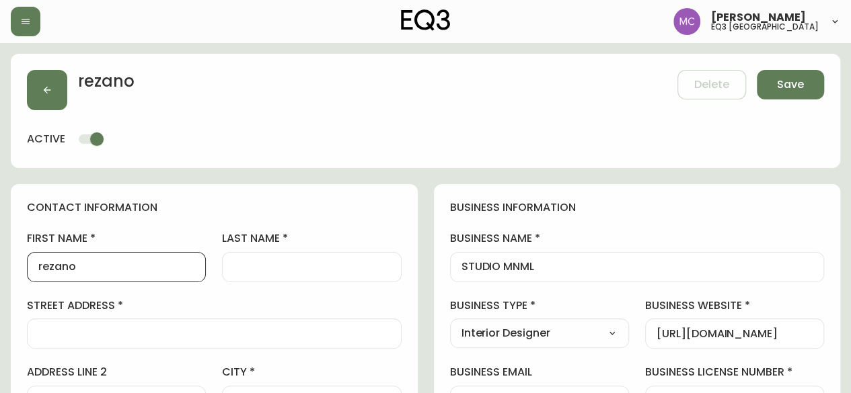
type input "rezano"
click at [307, 266] on input "last name" at bounding box center [311, 267] width 156 height 13
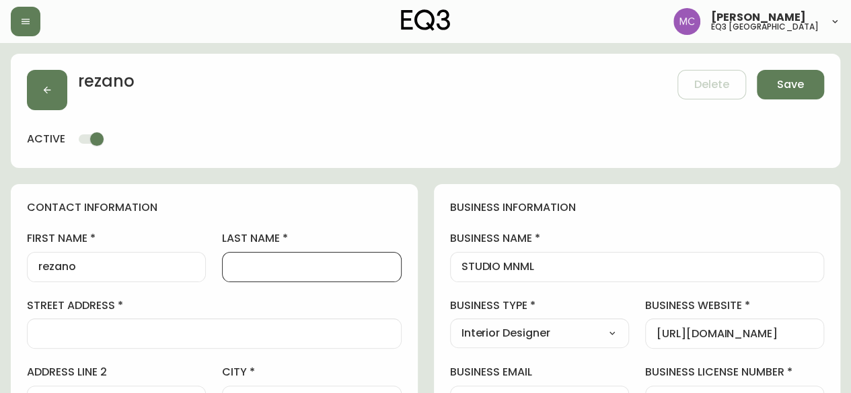
paste input "roozii@gmail.com"
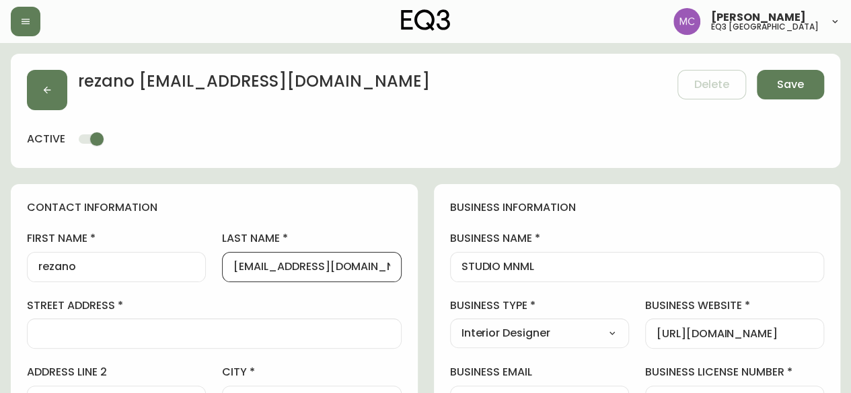
drag, startPoint x: 265, startPoint y: 267, endPoint x: 410, endPoint y: 275, distance: 145.5
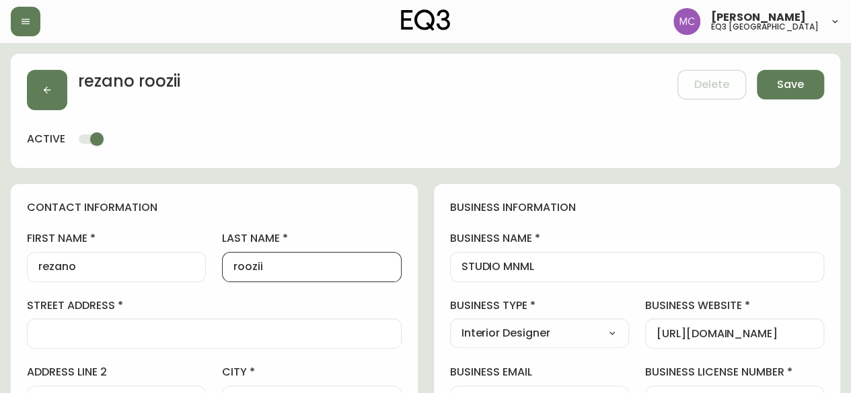
click at [237, 266] on input "roozii" at bounding box center [311, 267] width 156 height 13
type input "Roozii"
click at [44, 267] on input "rezano" at bounding box center [116, 267] width 156 height 13
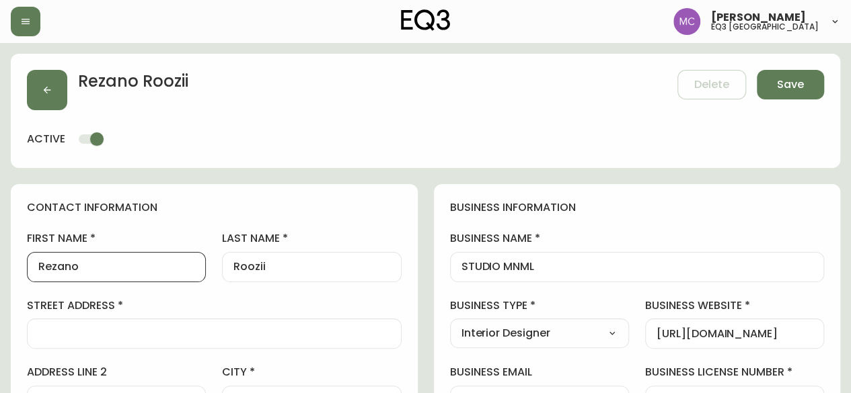
type input "Rezano"
click at [59, 330] on input "street address" at bounding box center [214, 334] width 352 height 13
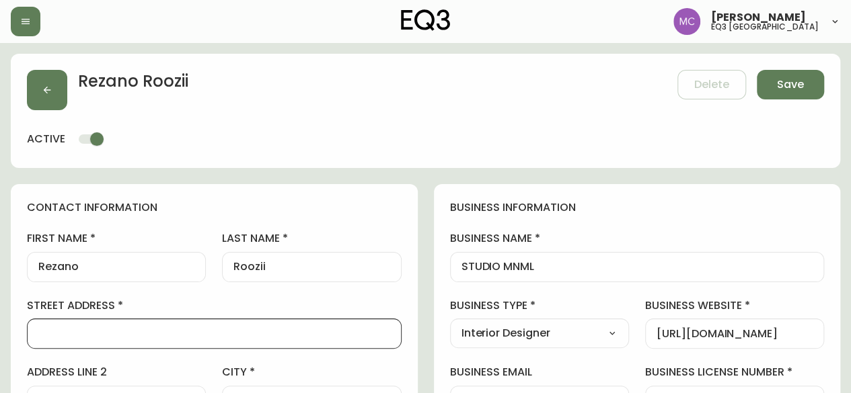
paste input "1408 STRATHMORE MEWS"
type input "1408 STRATHMORE MEWS"
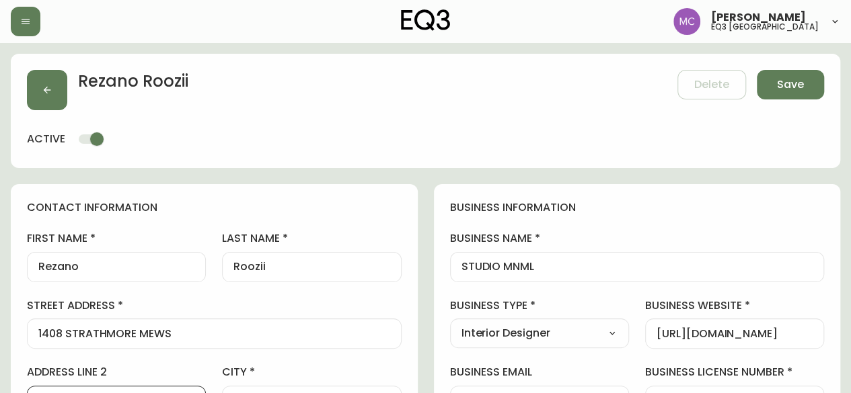
scroll to position [13, 0]
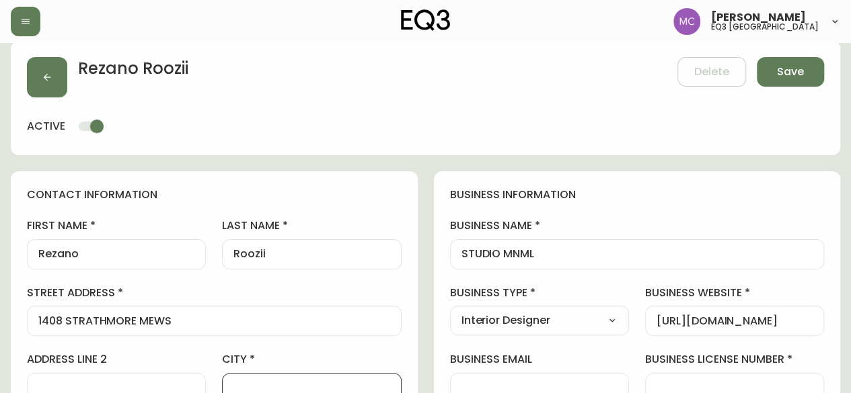
type input "C"
type input "Vancouver"
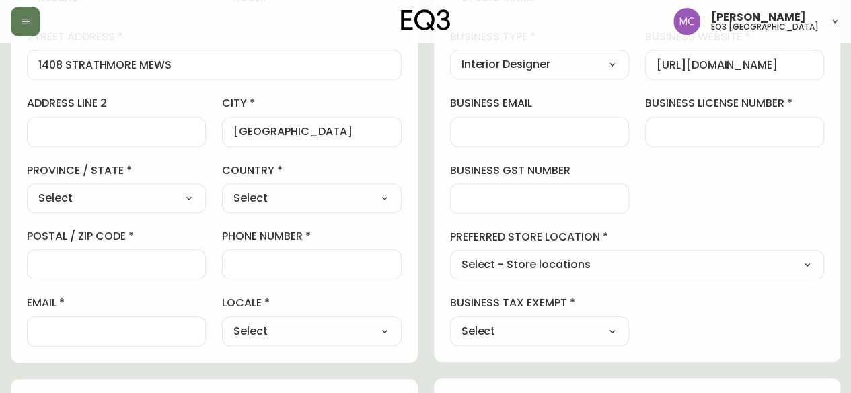
click at [63, 194] on select "Select Alberta British Columbia Manitoba New Brunswick Newfoundland and Labrado…" at bounding box center [116, 198] width 179 height 20
select select "BC"
click at [27, 188] on select "Select Alberta British Columbia Manitoba New Brunswick Newfoundland and Labrado…" at bounding box center [116, 198] width 179 height 20
type input "British Columbia"
click at [252, 198] on select "Select Canada United States" at bounding box center [311, 198] width 179 height 20
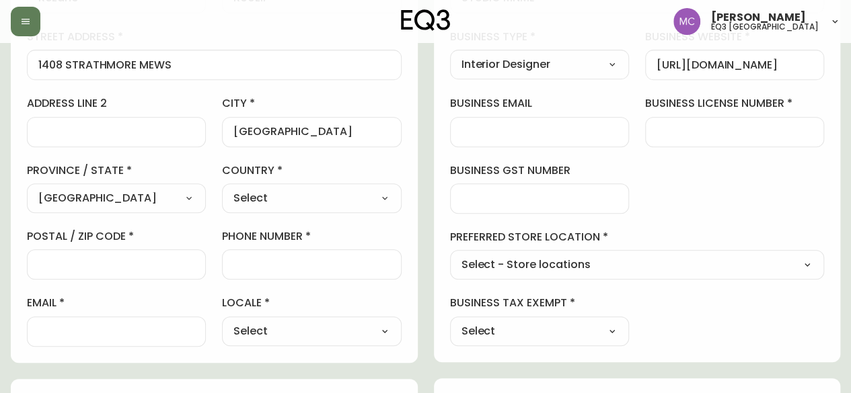
select select "CA"
click at [222, 188] on select "Select Canada United States" at bounding box center [311, 198] width 179 height 20
type input "Canada"
click at [107, 261] on input "postal / zip code" at bounding box center [116, 264] width 156 height 13
click at [235, 262] on input "phone number" at bounding box center [311, 264] width 156 height 13
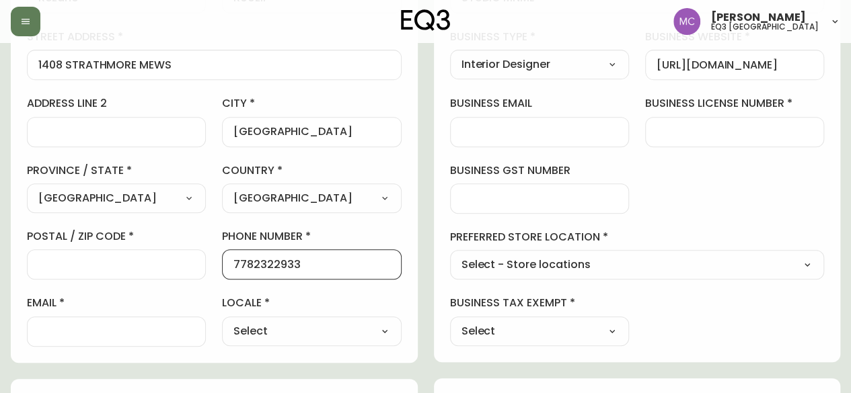
type input "7782322933"
click at [128, 266] on input "postal / zip code" at bounding box center [116, 264] width 156 height 13
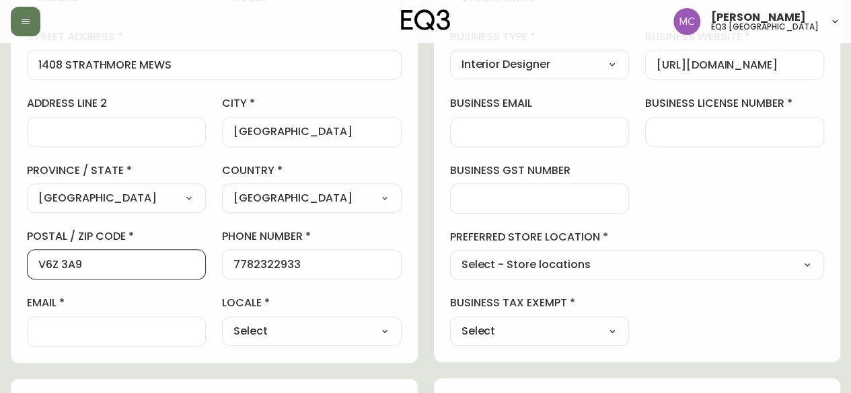
type input "V6Z 3A9"
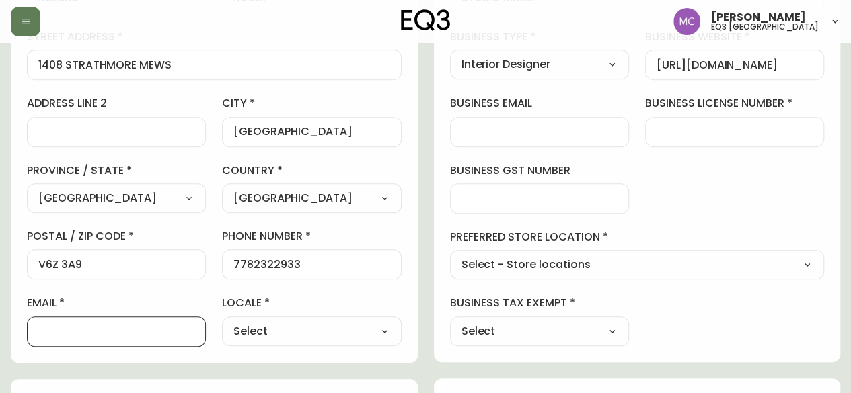
click at [54, 335] on input "email" at bounding box center [116, 332] width 156 height 13
paste input "MC@studio-mnml.com"
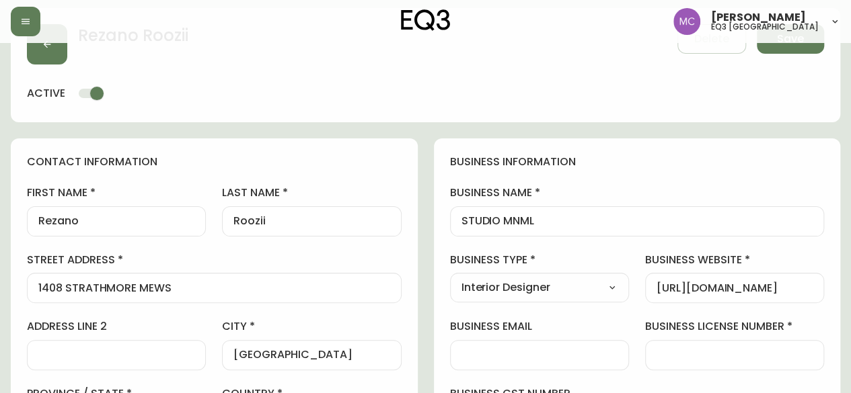
scroll to position [40, 0]
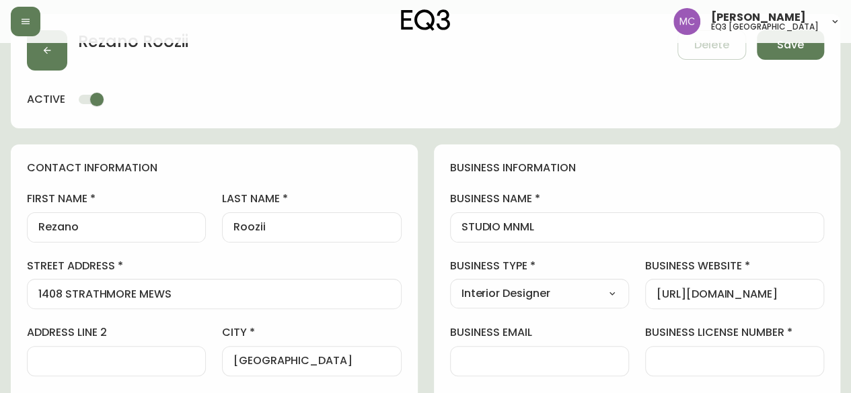
type input "MC@studio-mnml.com"
drag, startPoint x: 284, startPoint y: 228, endPoint x: 225, endPoint y: 227, distance: 58.5
click at [225, 227] on div "Roozii" at bounding box center [311, 228] width 179 height 30
drag, startPoint x: 85, startPoint y: 229, endPoint x: 23, endPoint y: 225, distance: 62.6
click at [23, 225] on div "contact information first name Rezano last name street address 1408 STRATHMORE …" at bounding box center [214, 369] width 407 height 448
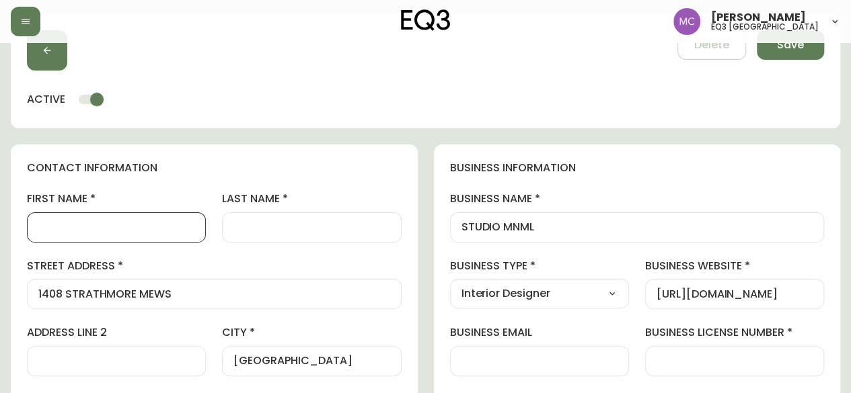
type input "N"
type input "Michelle"
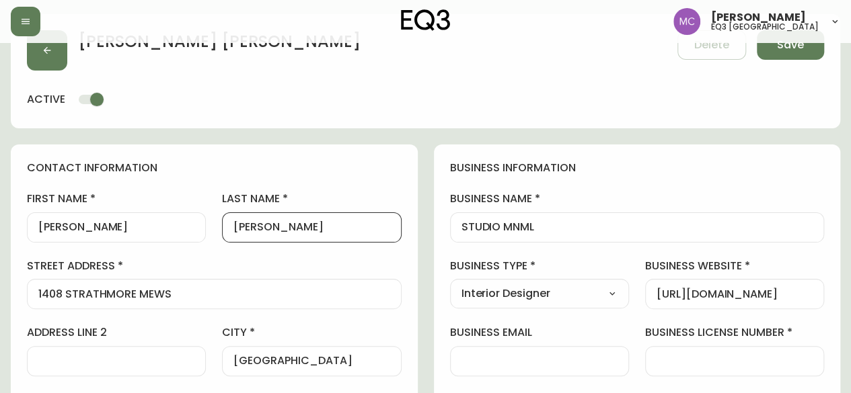
type input "Cheung"
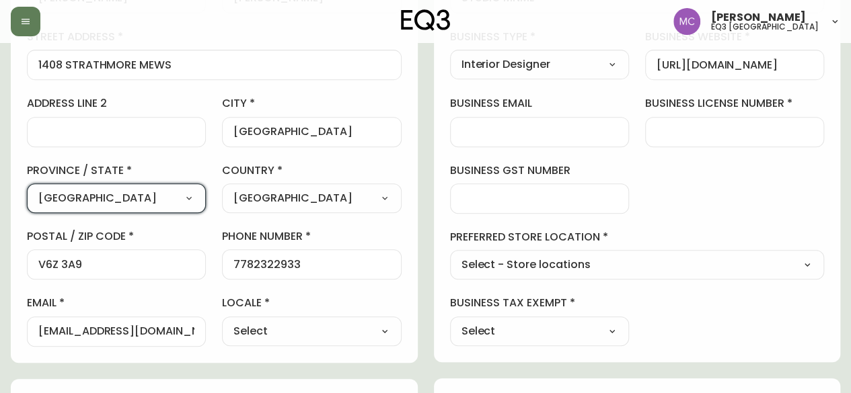
click at [123, 326] on input "MC@studio-mnml.com" at bounding box center [116, 332] width 156 height 13
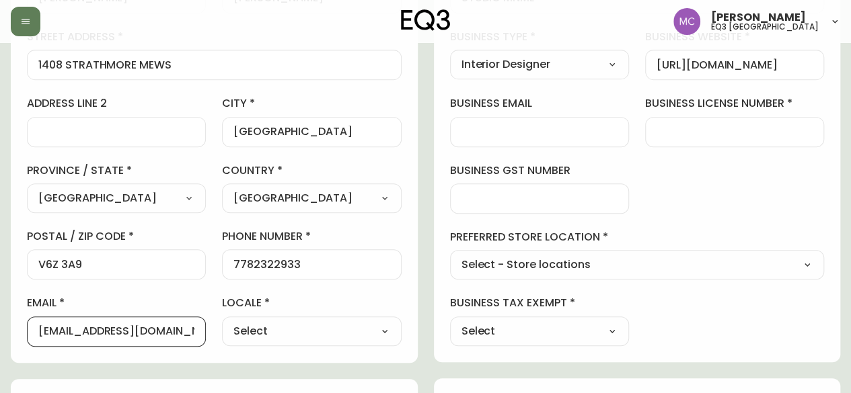
drag, startPoint x: 177, startPoint y: 328, endPoint x: 0, endPoint y: 311, distance: 177.7
click at [0, 311] on main "Michelle Cheung Delete Save active contact information first name Michelle last…" at bounding box center [425, 291] width 851 height 1035
click at [503, 119] on div at bounding box center [539, 132] width 179 height 30
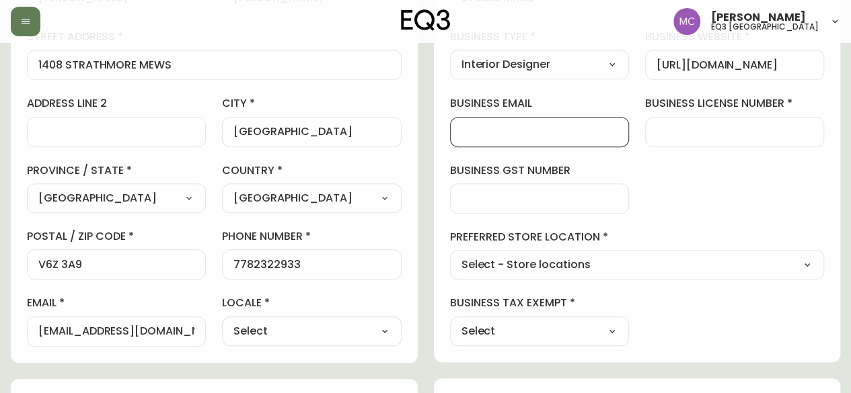
paste input "MC@studio-mnml.com"
type input "MC@studio-mnml.com"
click at [516, 274] on div "Select - Store locations EQ3 Brossard EQ3 Burlington EQ3 Calgary EQ3 Laval - Le…" at bounding box center [637, 265] width 375 height 30
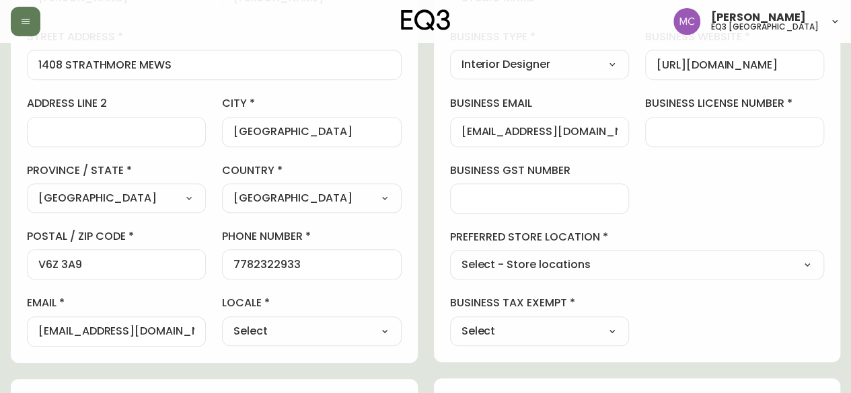
click at [487, 260] on select "Select - Store locations EQ3 Brossard EQ3 Burlington EQ3 Calgary EQ3 Laval - Le…" at bounding box center [637, 266] width 375 height 20
select select "cjw10z96p001r6gs00juufhhe"
click at [450, 256] on select "Select - Store locations EQ3 Brossard EQ3 Burlington EQ3 Calgary EQ3 Laval - Le…" at bounding box center [637, 266] width 375 height 20
type input "EQ3 Vancouver"
click at [512, 321] on select "Select Yes No" at bounding box center [539, 331] width 179 height 20
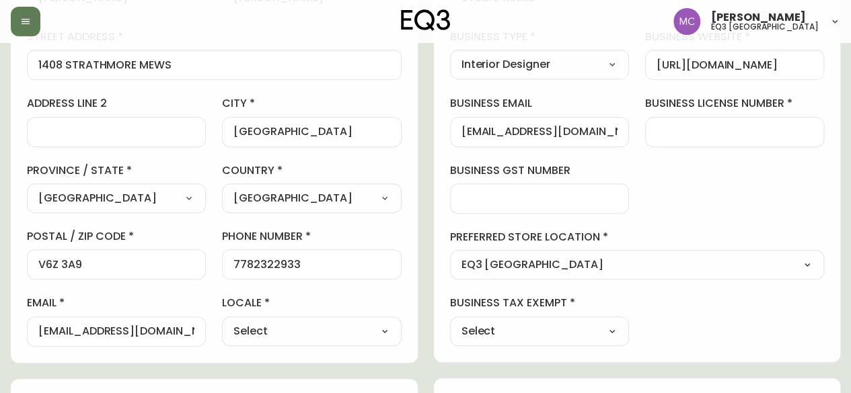
select select "false"
click at [450, 321] on select "Select Yes No" at bounding box center [539, 331] width 179 height 20
type input "No"
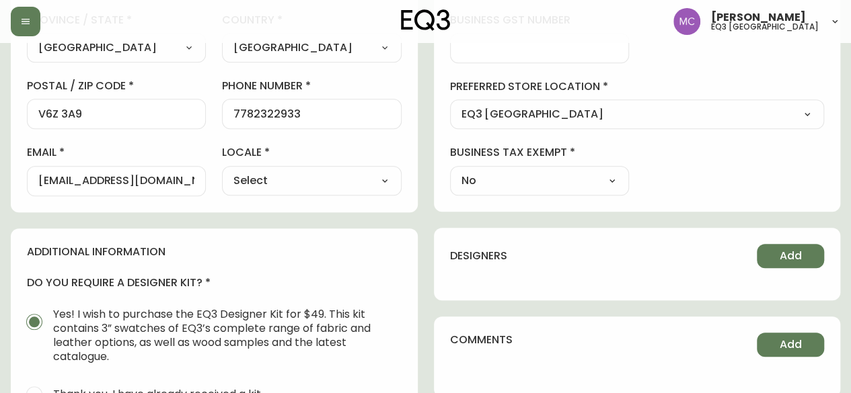
scroll to position [430, 0]
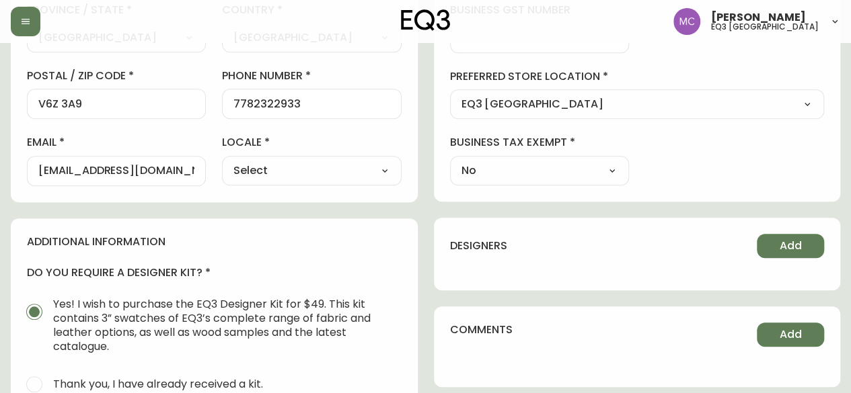
click at [386, 169] on select "Select CA_EN CA_FR US_EN" at bounding box center [311, 171] width 179 height 20
select select "CA_EN"
click at [222, 161] on select "Select CA_EN CA_FR US_EN" at bounding box center [311, 171] width 179 height 20
type input "CA_EN"
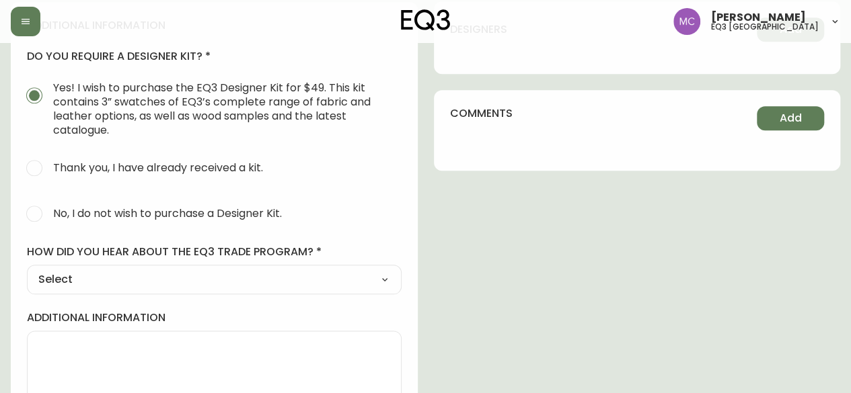
scroll to position [648, 0]
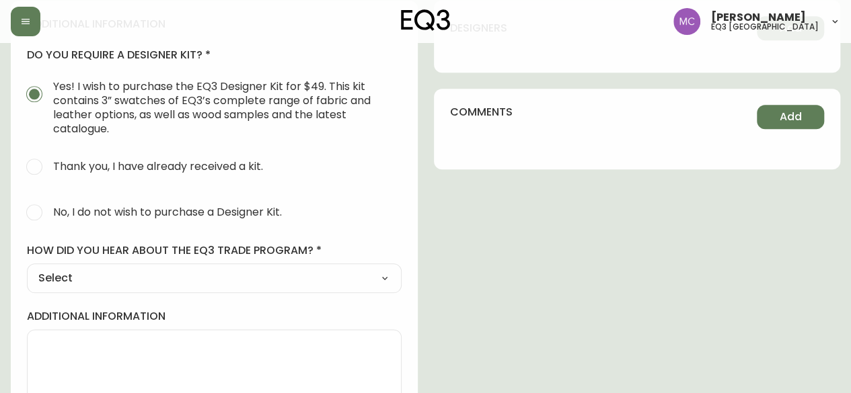
click at [85, 211] on span "No, I do not wish to purchase a Designer Kit." at bounding box center [167, 212] width 229 height 14
click at [49, 211] on input "No, I do not wish to purchase a Designer Kit." at bounding box center [35, 213] width 30 height 30
radio input "true"
radio input "false"
click at [55, 278] on select "Select Social Media Advertisement Trade Show Outreach from a Trade Rep Other" at bounding box center [214, 278] width 375 height 20
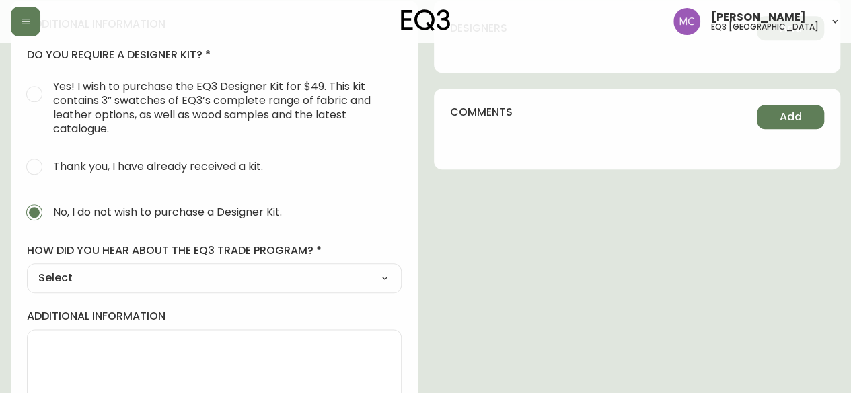
select select "Other"
click at [27, 268] on select "Select Social Media Advertisement Trade Show Outreach from a Trade Rep Other" at bounding box center [214, 278] width 375 height 20
type input "Other"
click at [52, 344] on input "other" at bounding box center [214, 344] width 352 height 13
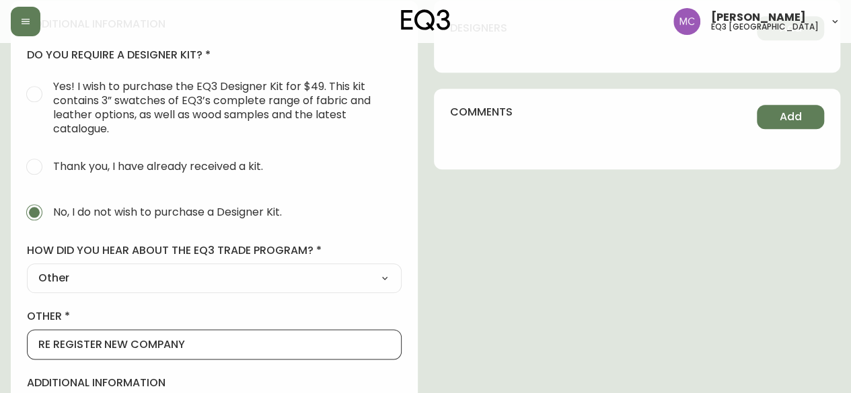
drag, startPoint x: 104, startPoint y: 340, endPoint x: 194, endPoint y: 335, distance: 90.3
click at [194, 335] on div "RE REGISTER NEW COMPANY" at bounding box center [214, 345] width 375 height 30
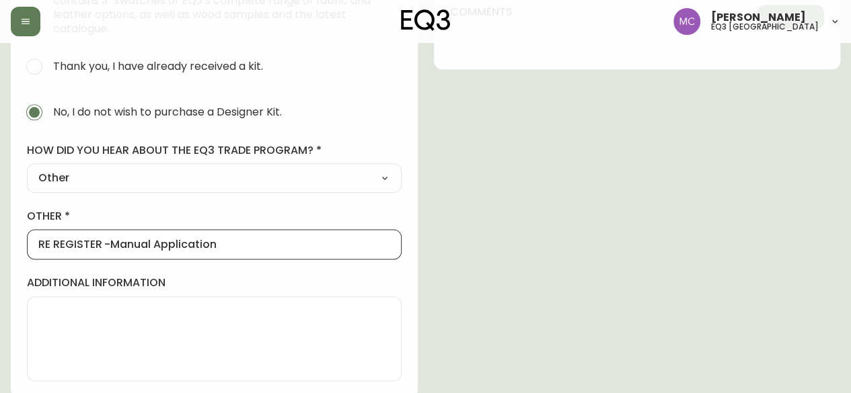
type input "RE REGISTER -Manual Application"
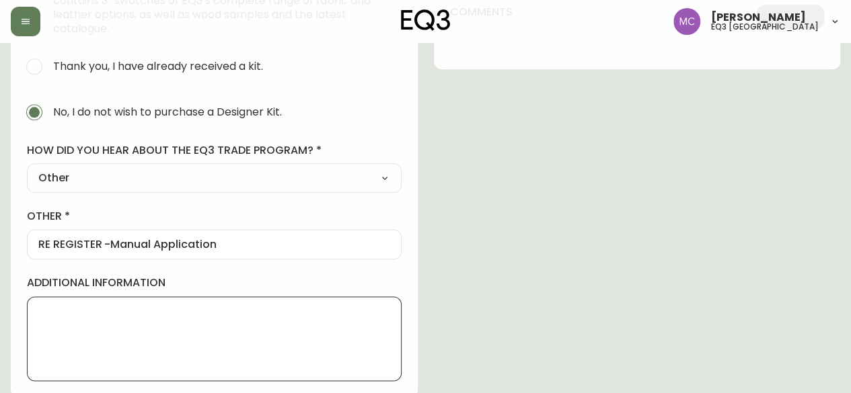
click at [54, 325] on textarea "additional information" at bounding box center [214, 338] width 352 height 67
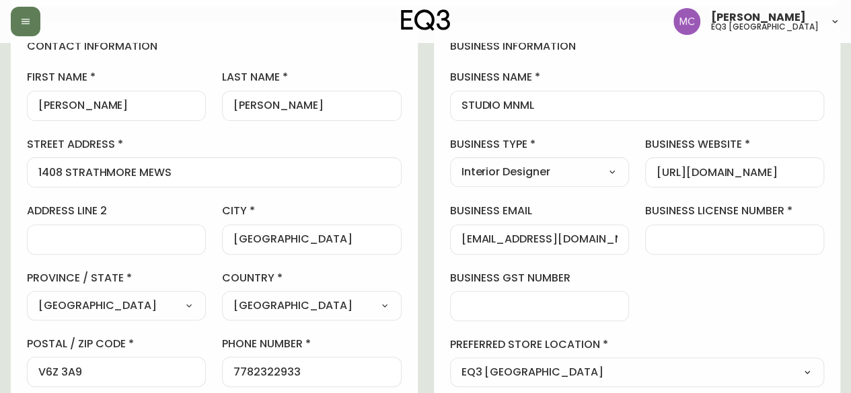
scroll to position [150, 0]
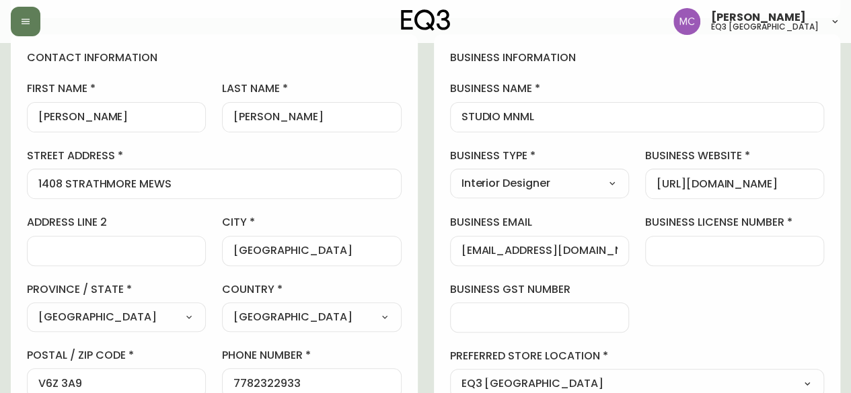
type textarea "Trade rep could not find in system"
click at [662, 247] on input "business license number" at bounding box center [734, 251] width 156 height 13
click at [676, 248] on input "738124532 R001" at bounding box center [734, 251] width 156 height 13
click at [708, 249] on input "722124532 R001" at bounding box center [734, 251] width 156 height 13
type input "722124530 R001"
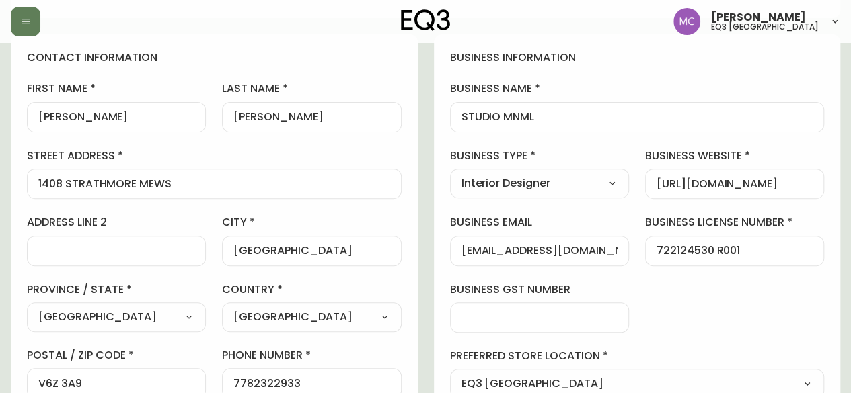
drag, startPoint x: 654, startPoint y: 183, endPoint x: 829, endPoint y: 186, distance: 174.9
click at [829, 186] on div "business information business name STUDIO MNML business type Interior Designer …" at bounding box center [637, 257] width 407 height 447
click at [728, 186] on input "https://www.instagram.com/studio_mnml/?hl=en" at bounding box center [734, 184] width 156 height 13
drag, startPoint x: 728, startPoint y: 186, endPoint x: 779, endPoint y: 189, distance: 51.2
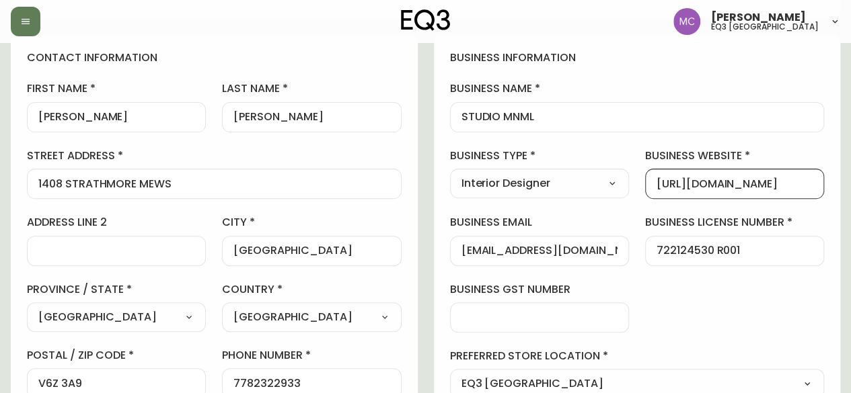
click at [779, 189] on input "https://www.instagram.com/studio_mnml/?hl=en" at bounding box center [734, 184] width 156 height 13
drag, startPoint x: 795, startPoint y: 182, endPoint x: 822, endPoint y: 185, distance: 27.0
click at [822, 185] on div "https://www.studioMNML.com/studio_mnml/?hl=en" at bounding box center [734, 184] width 179 height 30
click at [728, 188] on input "https://www.studioMNML.com/studio_mnml/?hl=en" at bounding box center [734, 184] width 156 height 13
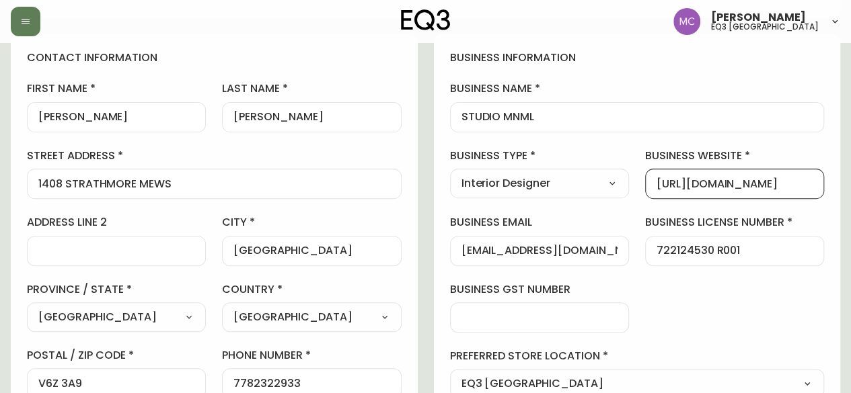
click at [695, 181] on input "https://www.studioMNML.com/studio_mnml/?hl=en" at bounding box center [734, 184] width 156 height 13
drag, startPoint x: 695, startPoint y: 182, endPoint x: 858, endPoint y: 195, distance: 164.0
drag, startPoint x: 808, startPoint y: 182, endPoint x: 834, endPoint y: 184, distance: 26.3
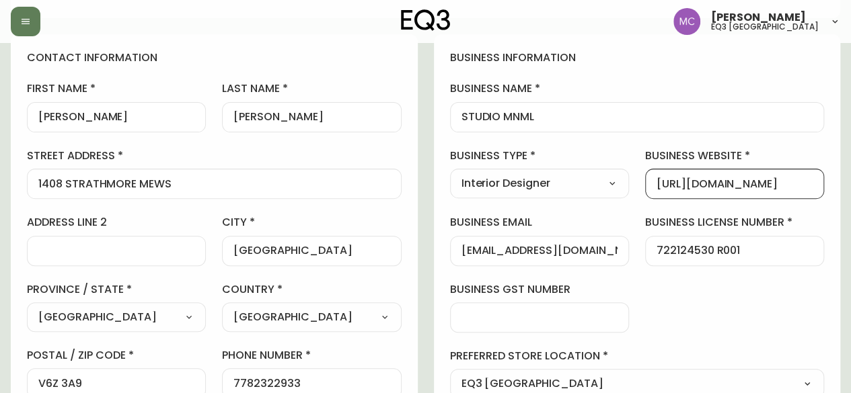
click at [834, 184] on div "business information business name STUDIO MNML business type Interior Designer …" at bounding box center [637, 257] width 407 height 447
type input "https://www.studioMNML.com"
click at [834, 184] on div "business information business name STUDIO MNML business type Interior Designer …" at bounding box center [637, 257] width 407 height 447
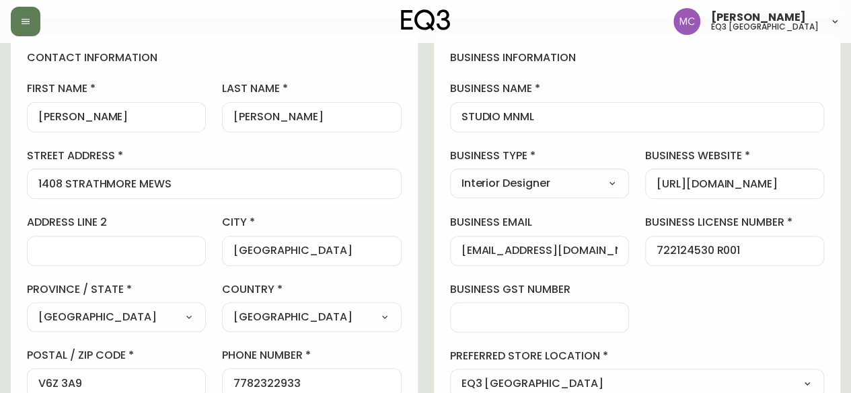
click at [635, 240] on div "business information business name STUDIO MNML business type Interior Designer …" at bounding box center [637, 257] width 407 height 447
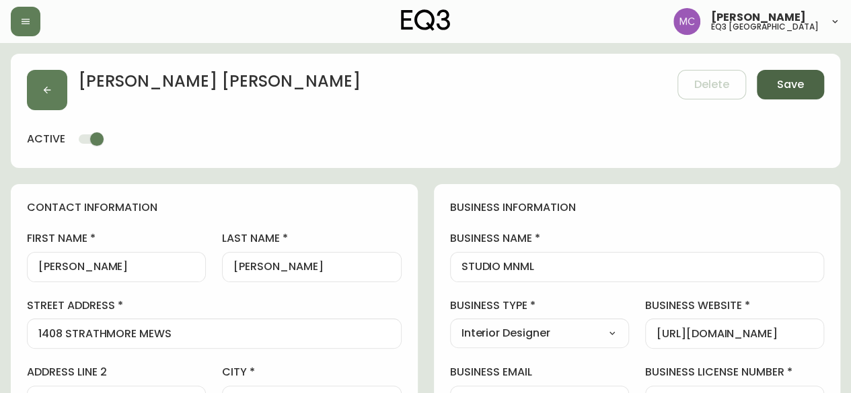
click at [790, 80] on span "Save" at bounding box center [790, 84] width 27 height 15
select select
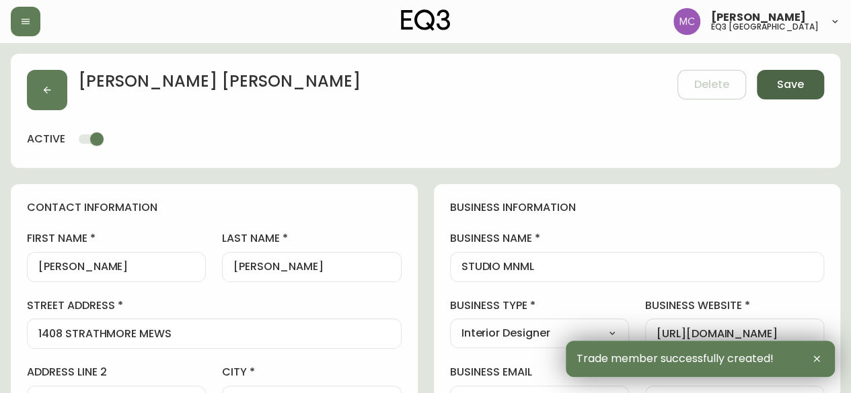
type input "+17782322933"
type input "mc@studio-mnml.com"
type input "Other"
select select "Other"
type input "mc@studio-mnml.com"
